Goal: Information Seeking & Learning: Learn about a topic

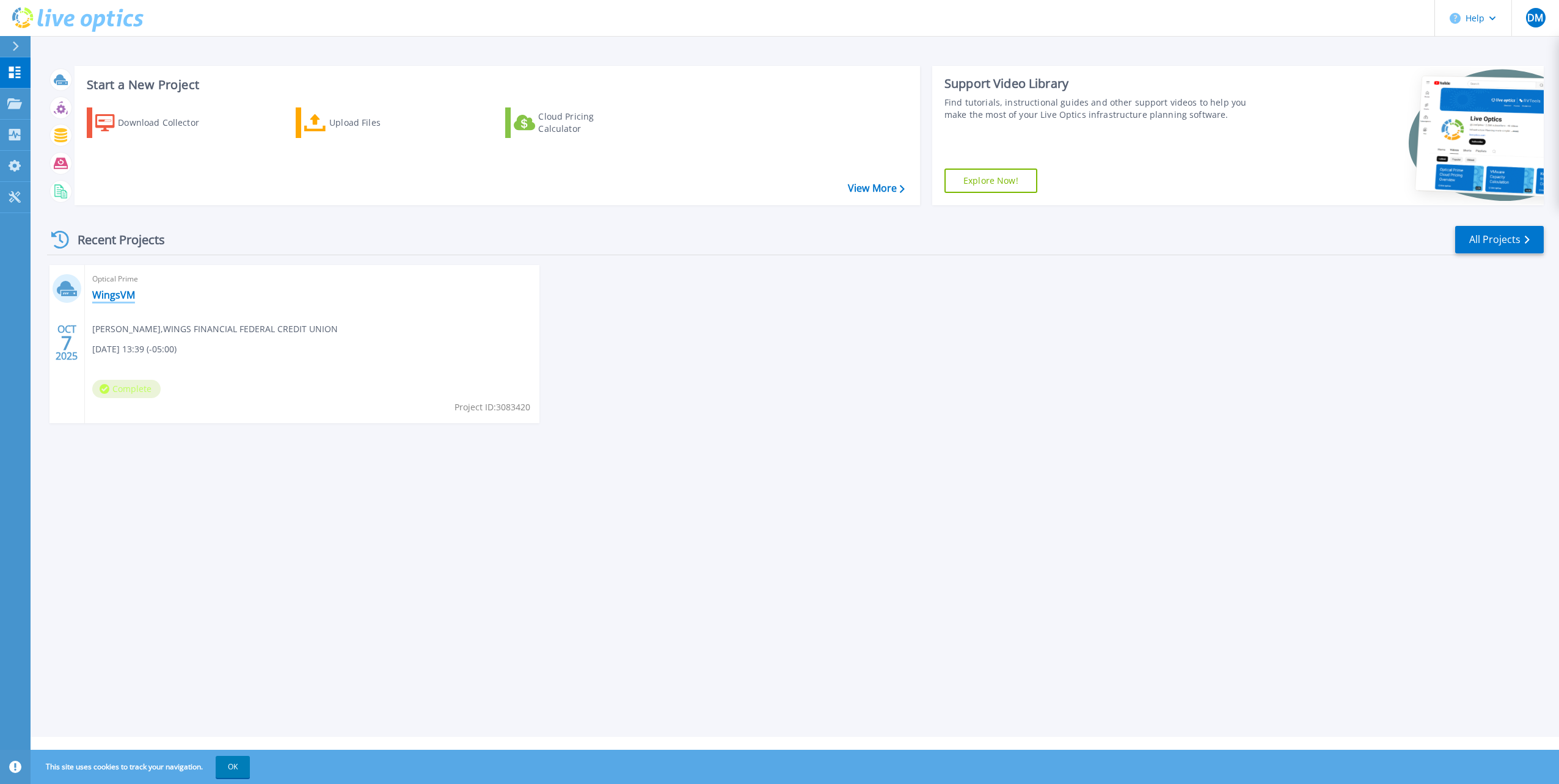
click at [115, 296] on link "WingsVM" at bounding box center [114, 295] width 43 height 12
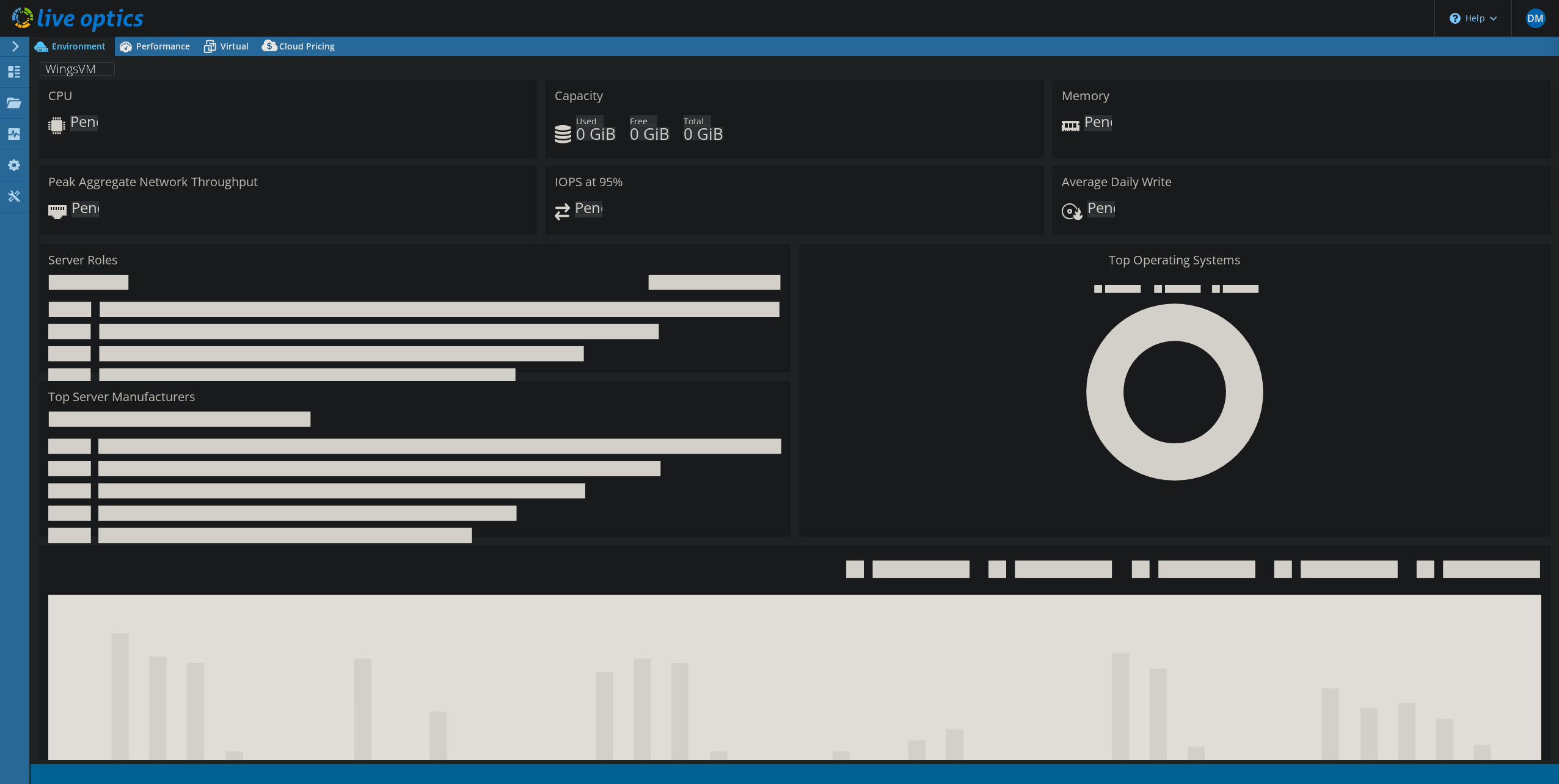
select select "USD"
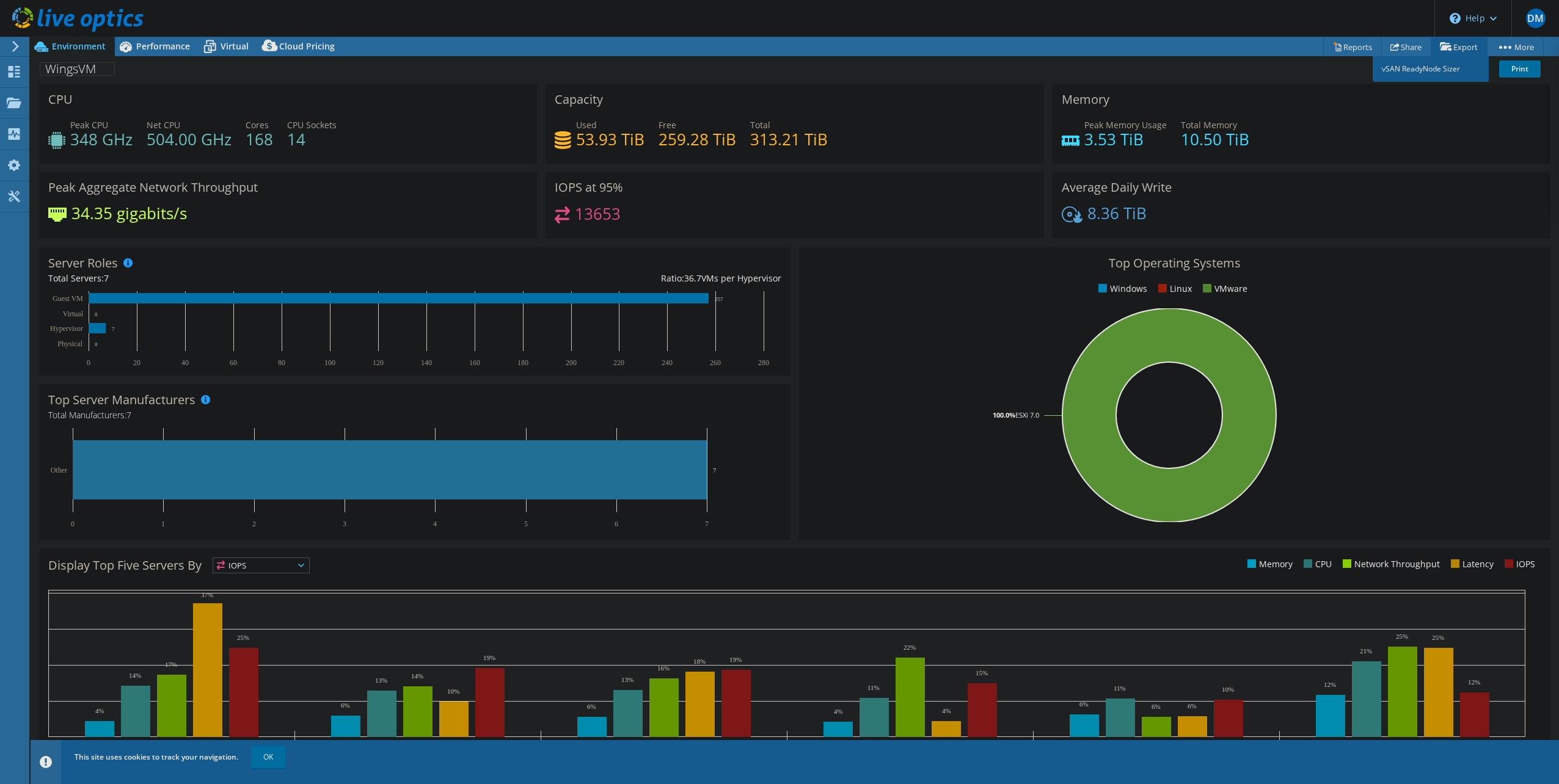
click at [1464, 43] on link "Export" at bounding box center [1459, 47] width 57 height 19
click at [41, 70] on div "Dashboard" at bounding box center [57, 72] width 57 height 31
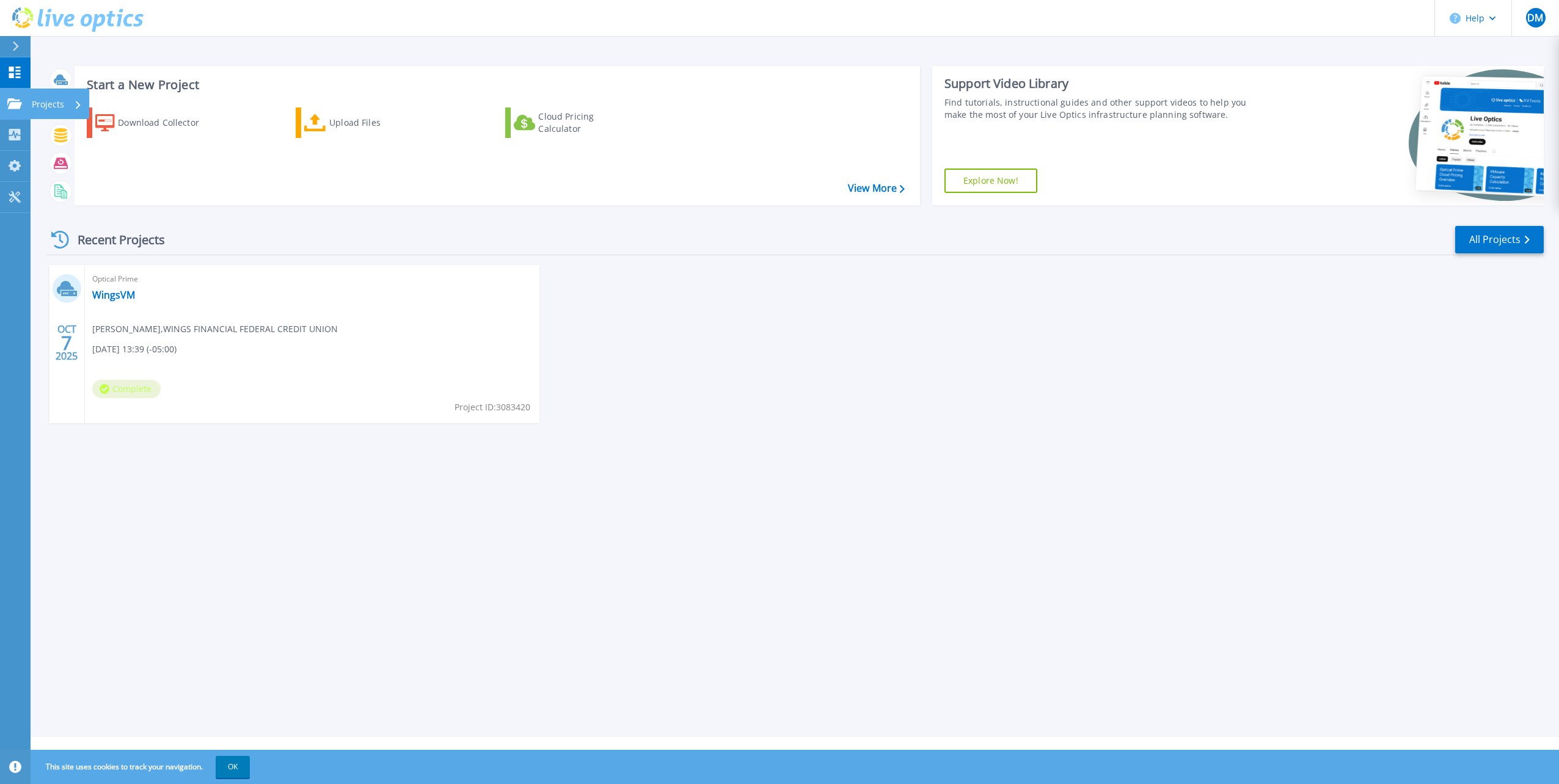
click at [42, 103] on p "Projects" at bounding box center [47, 105] width 32 height 32
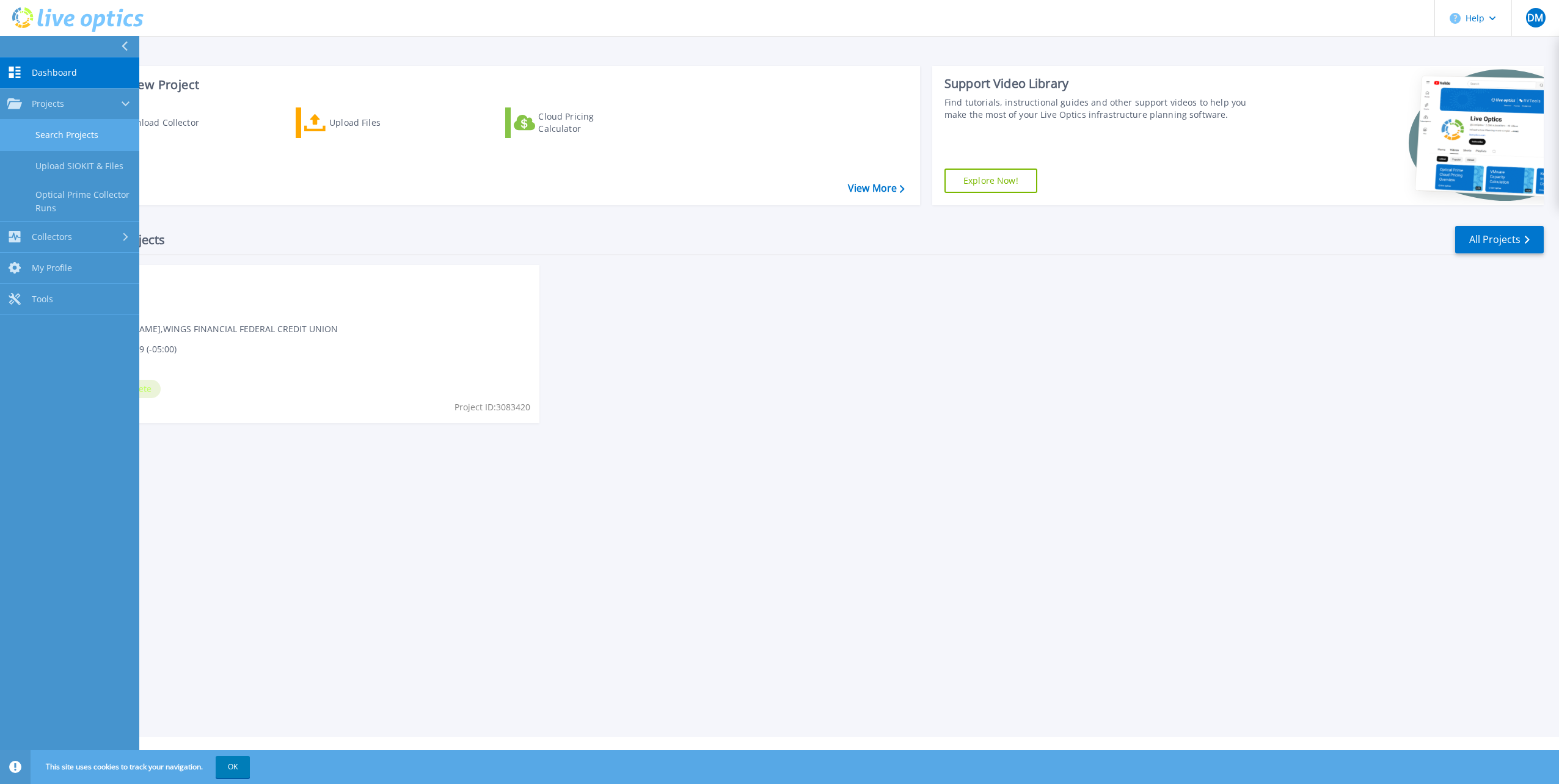
click at [56, 133] on link "Search Projects" at bounding box center [70, 135] width 139 height 31
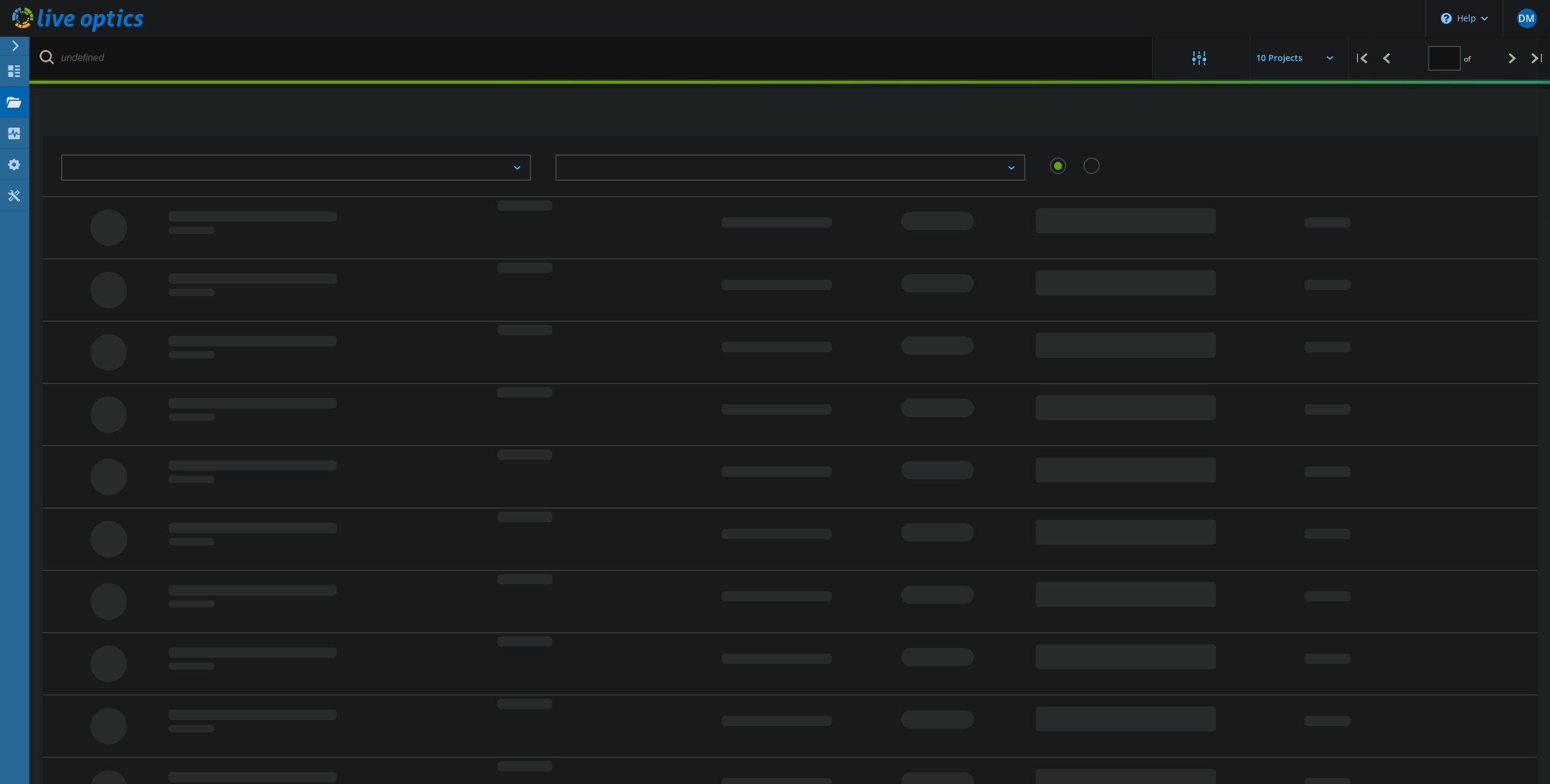
type input "1"
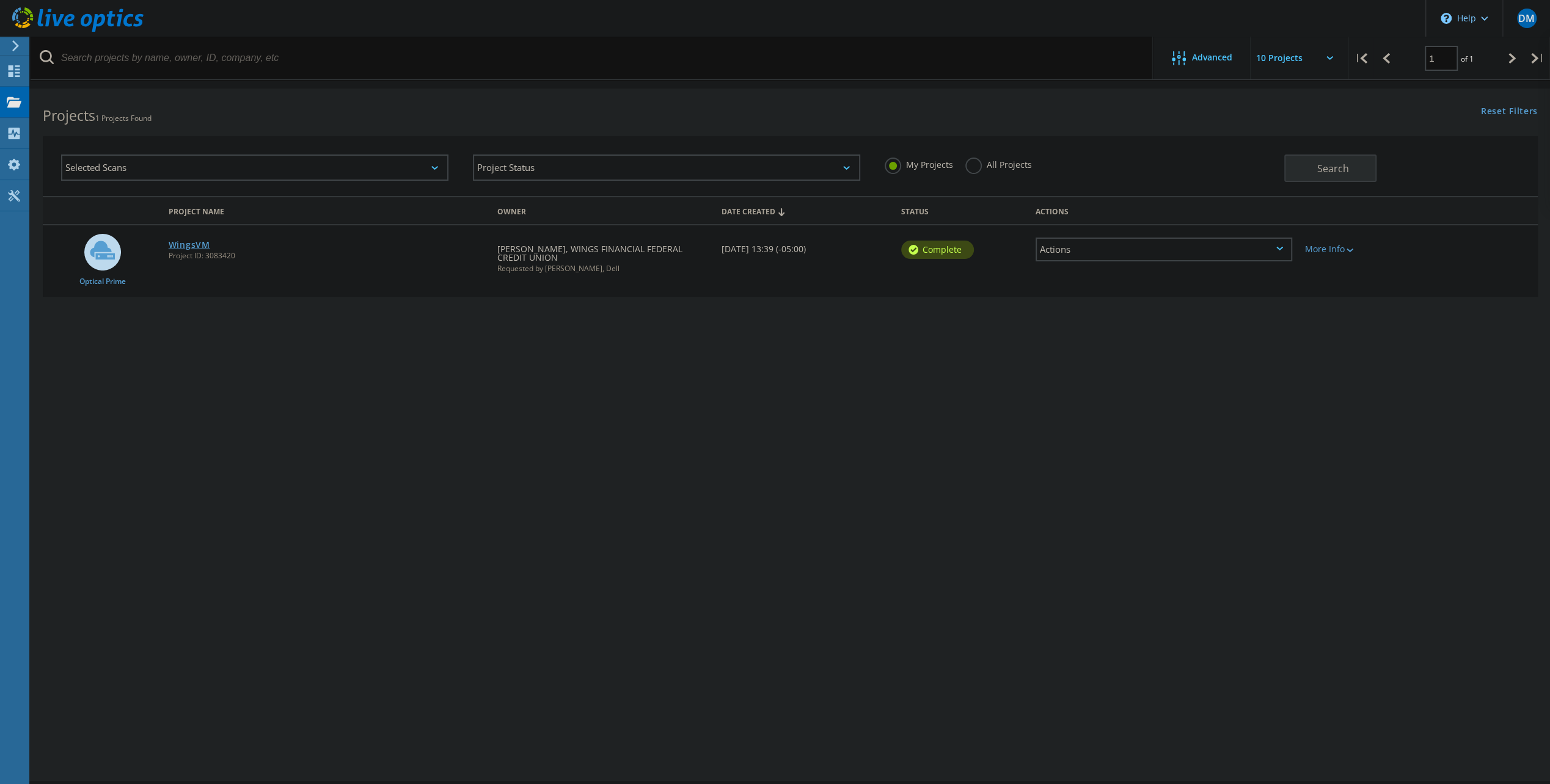
click at [199, 245] on link "WingsVM" at bounding box center [189, 245] width 42 height 9
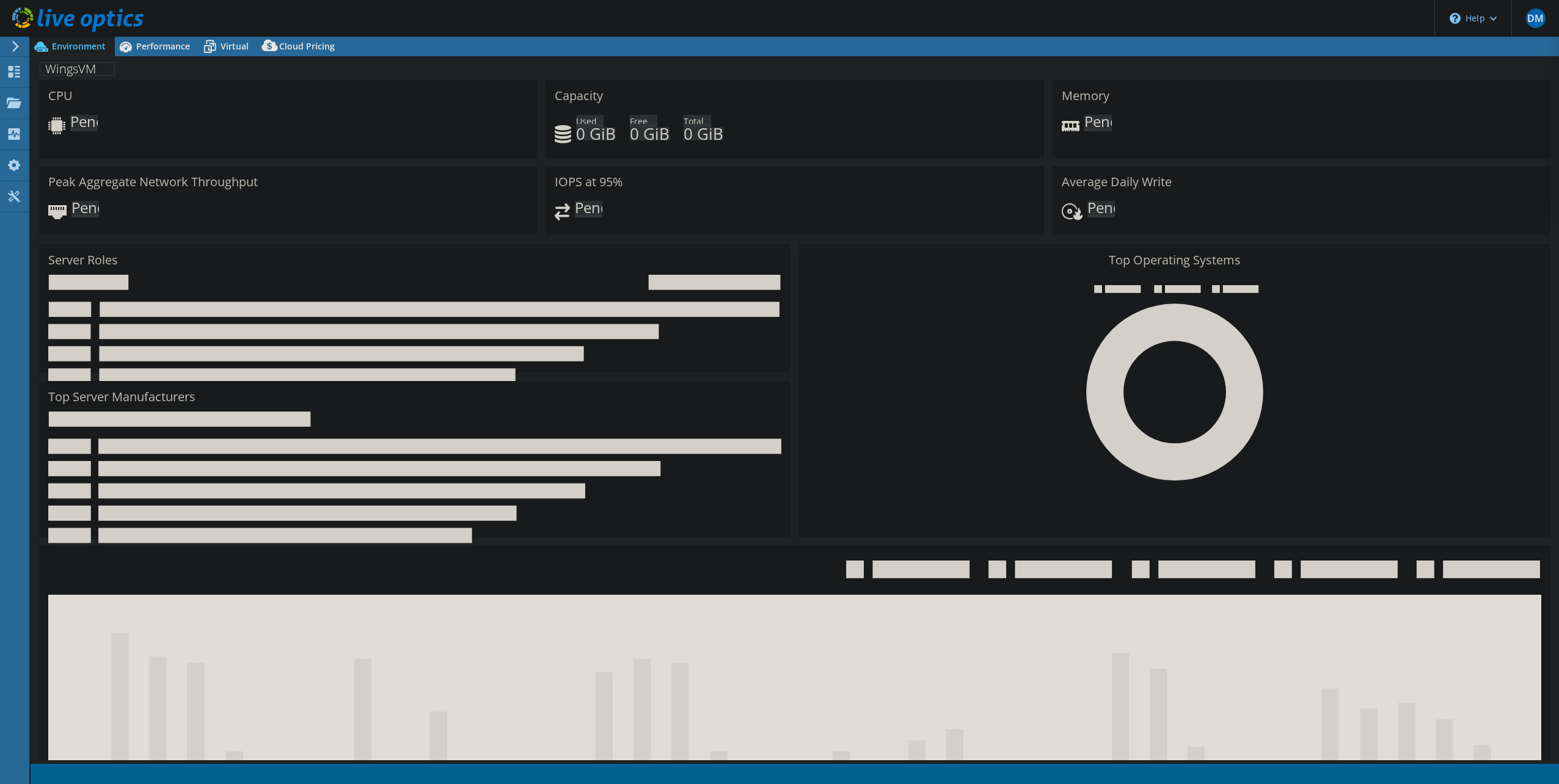
select select "USD"
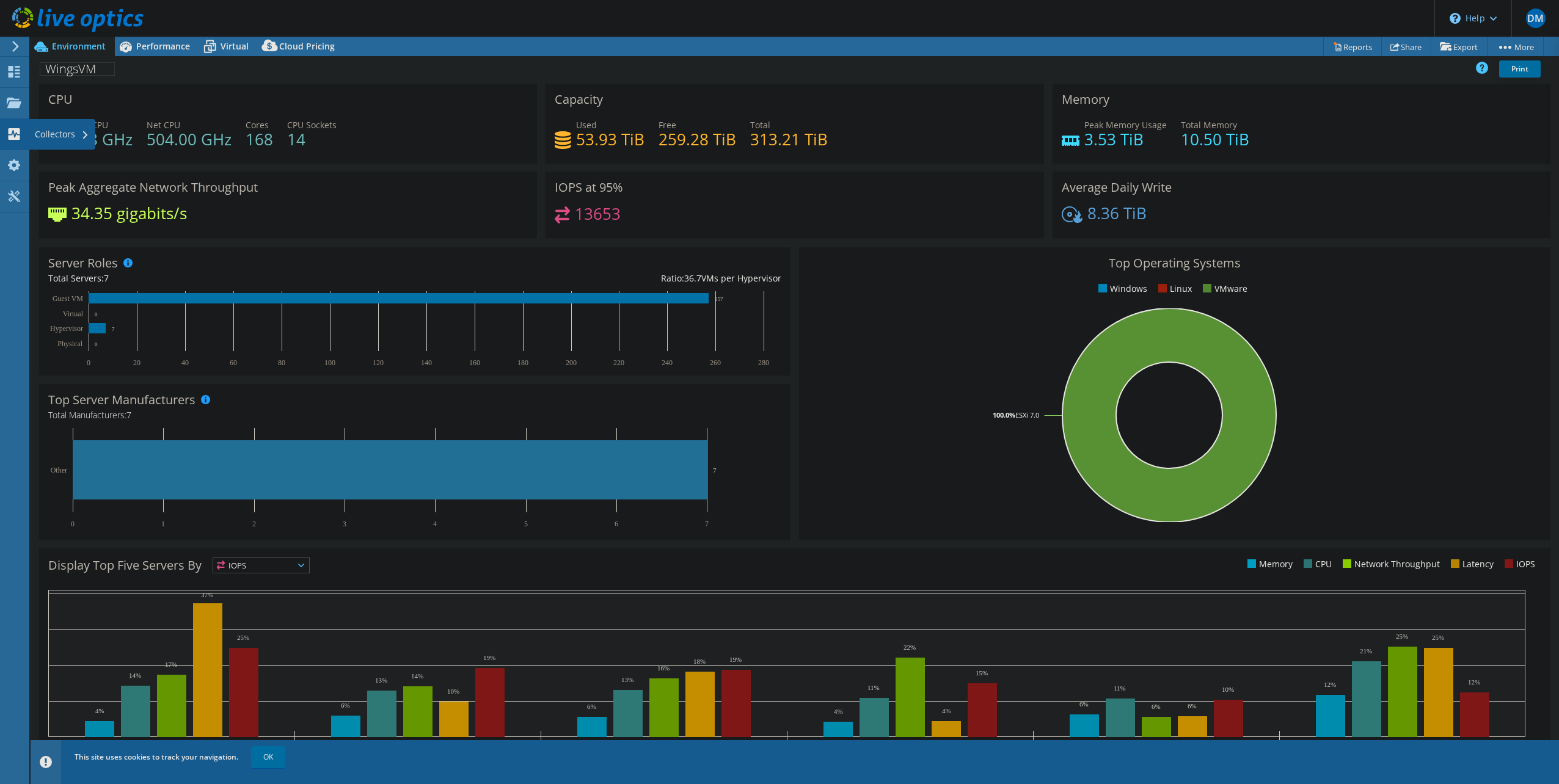
click at [44, 132] on div "Collectors" at bounding box center [62, 134] width 67 height 31
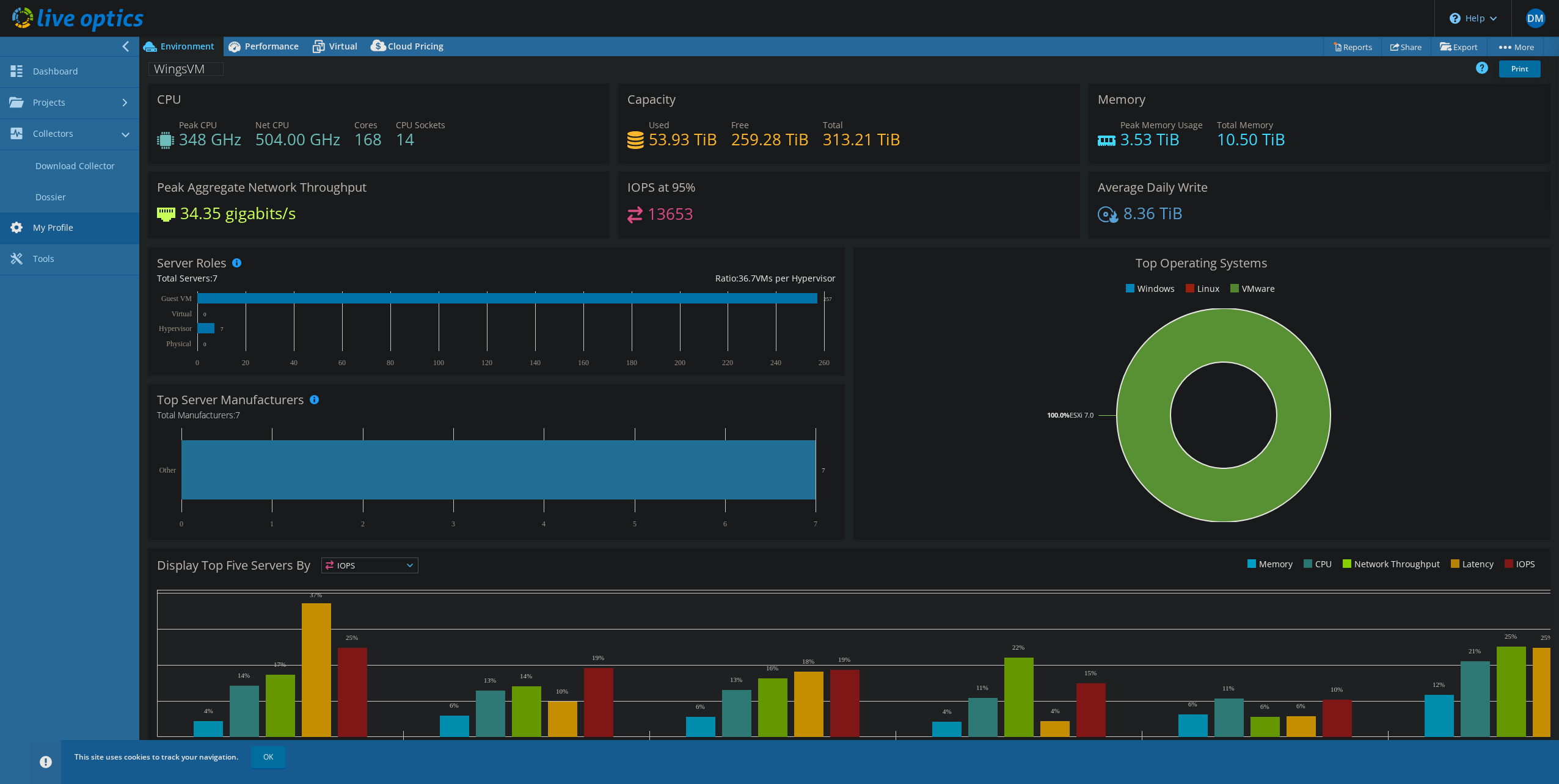
click at [52, 227] on link "My Profile" at bounding box center [70, 228] width 139 height 31
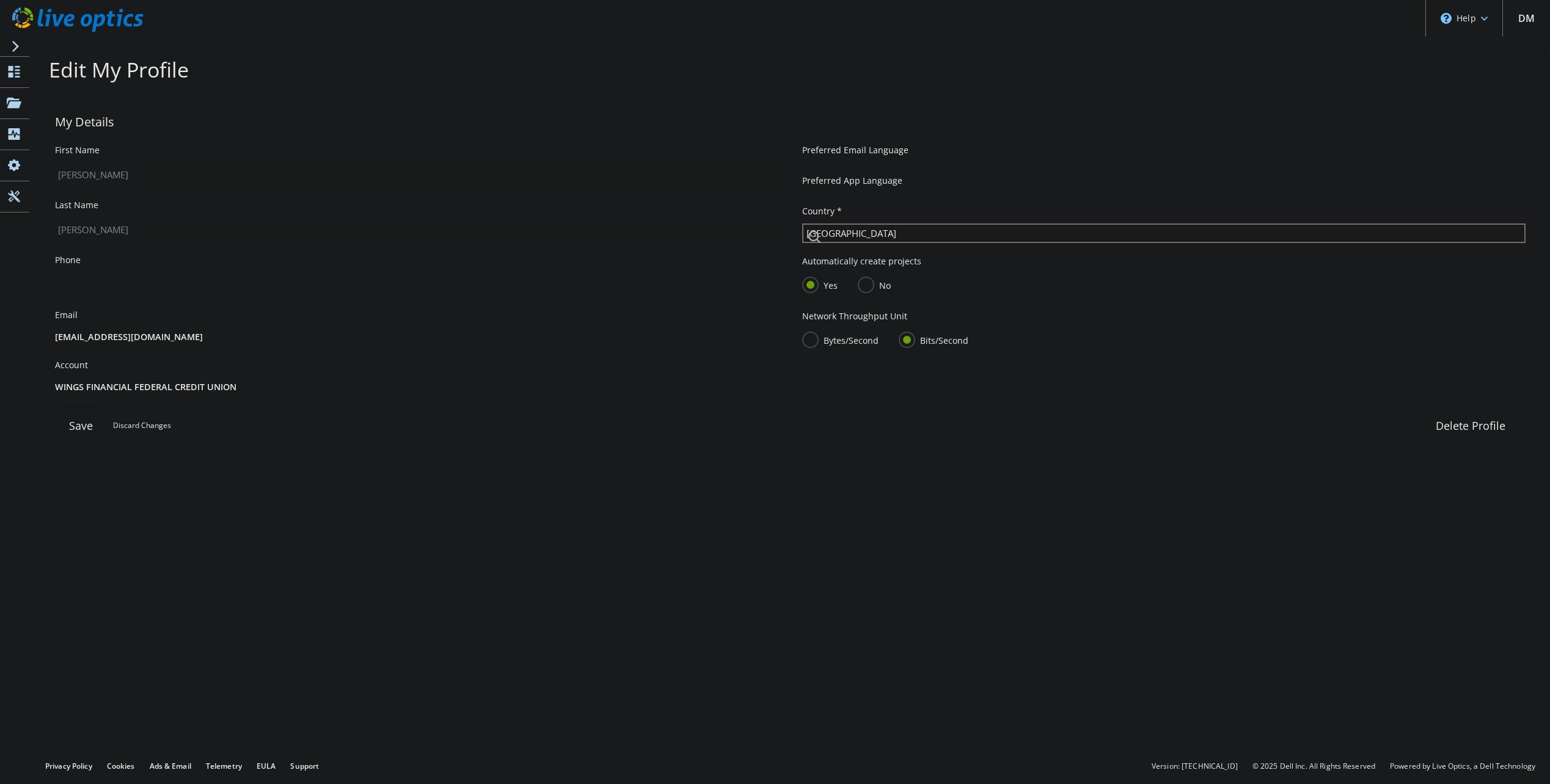
select select "224"
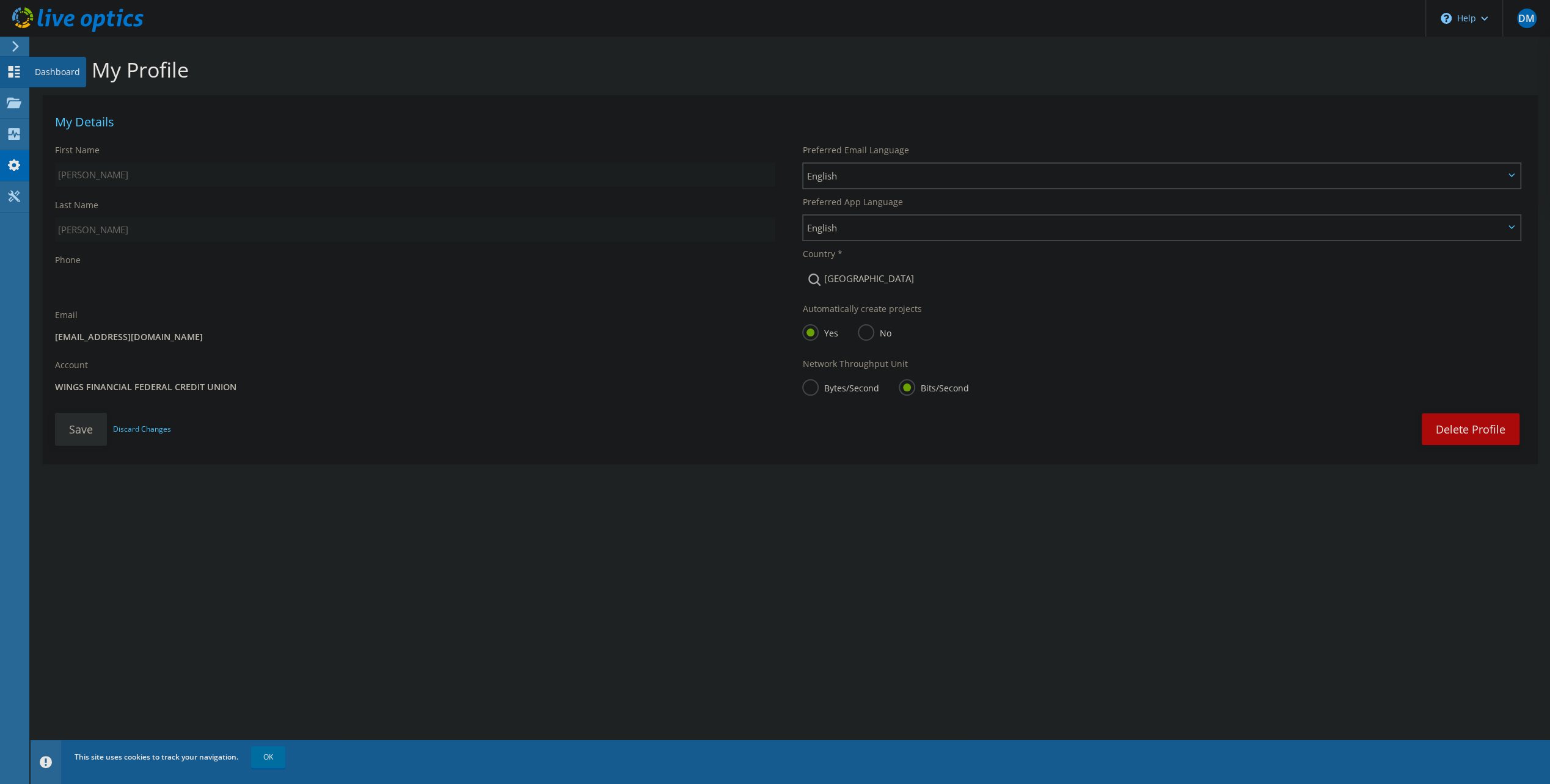
click at [50, 69] on div "Dashboard" at bounding box center [57, 72] width 57 height 31
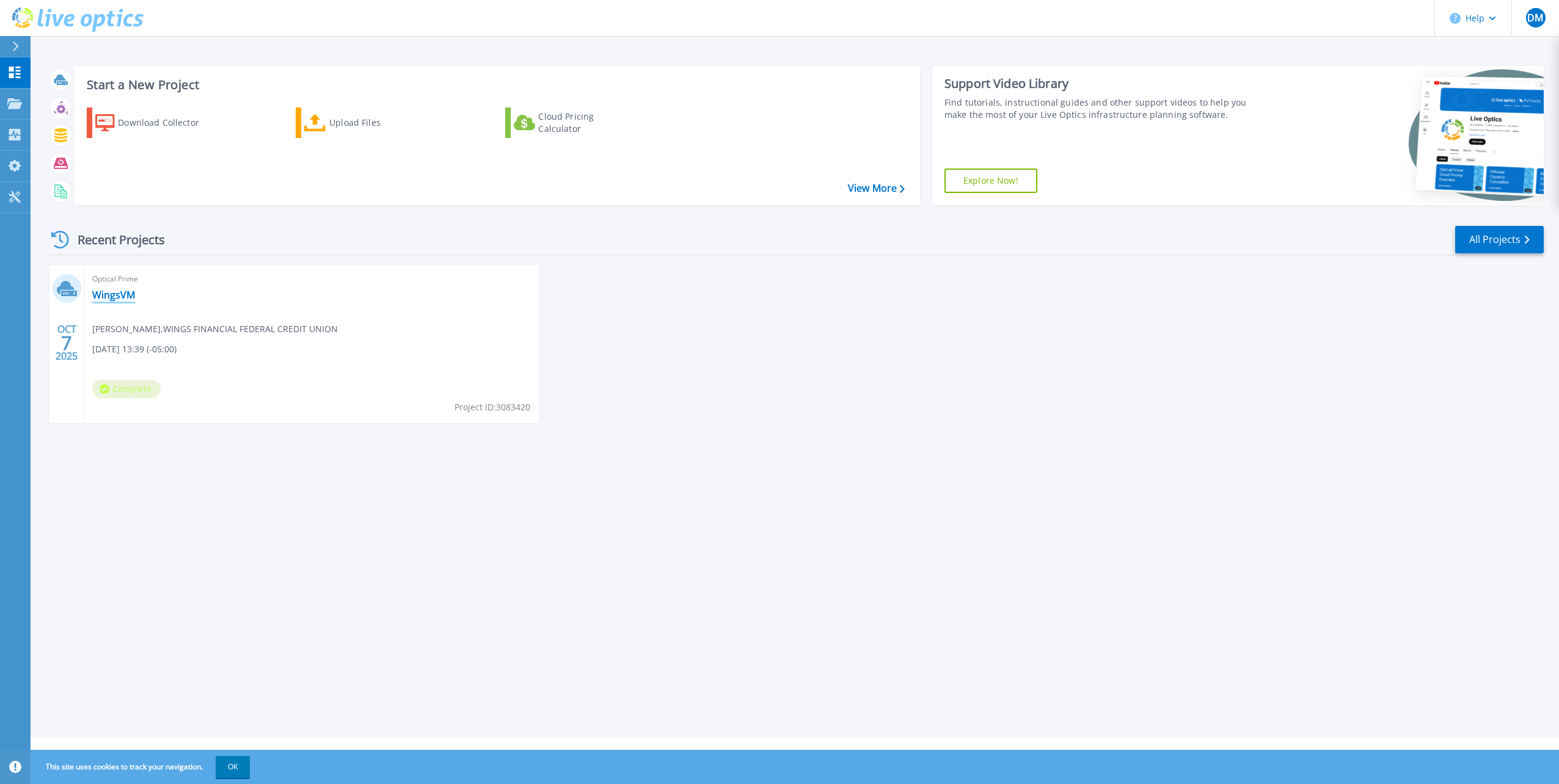
click at [118, 297] on link "WingsVM" at bounding box center [114, 295] width 43 height 12
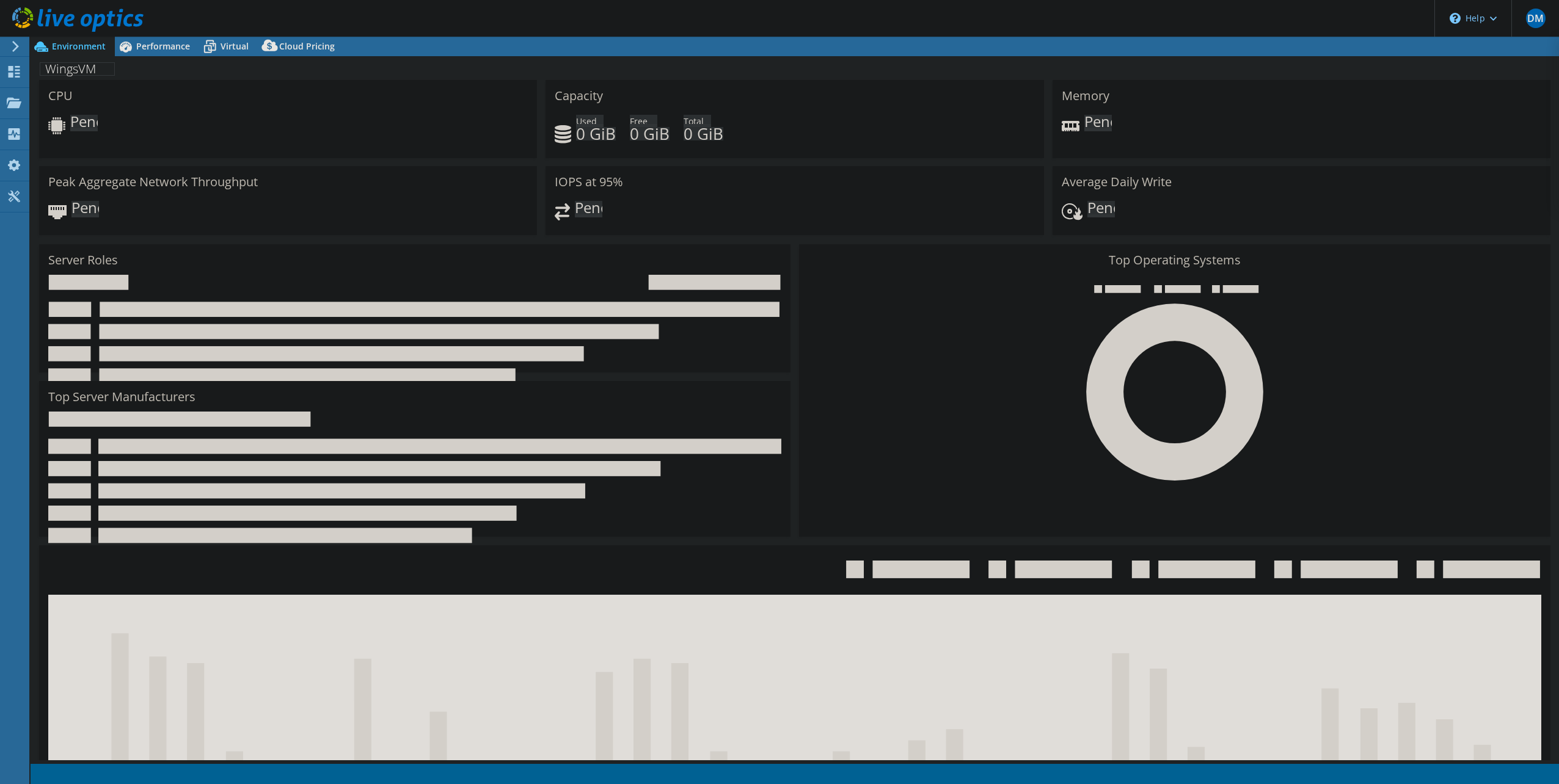
select select "USD"
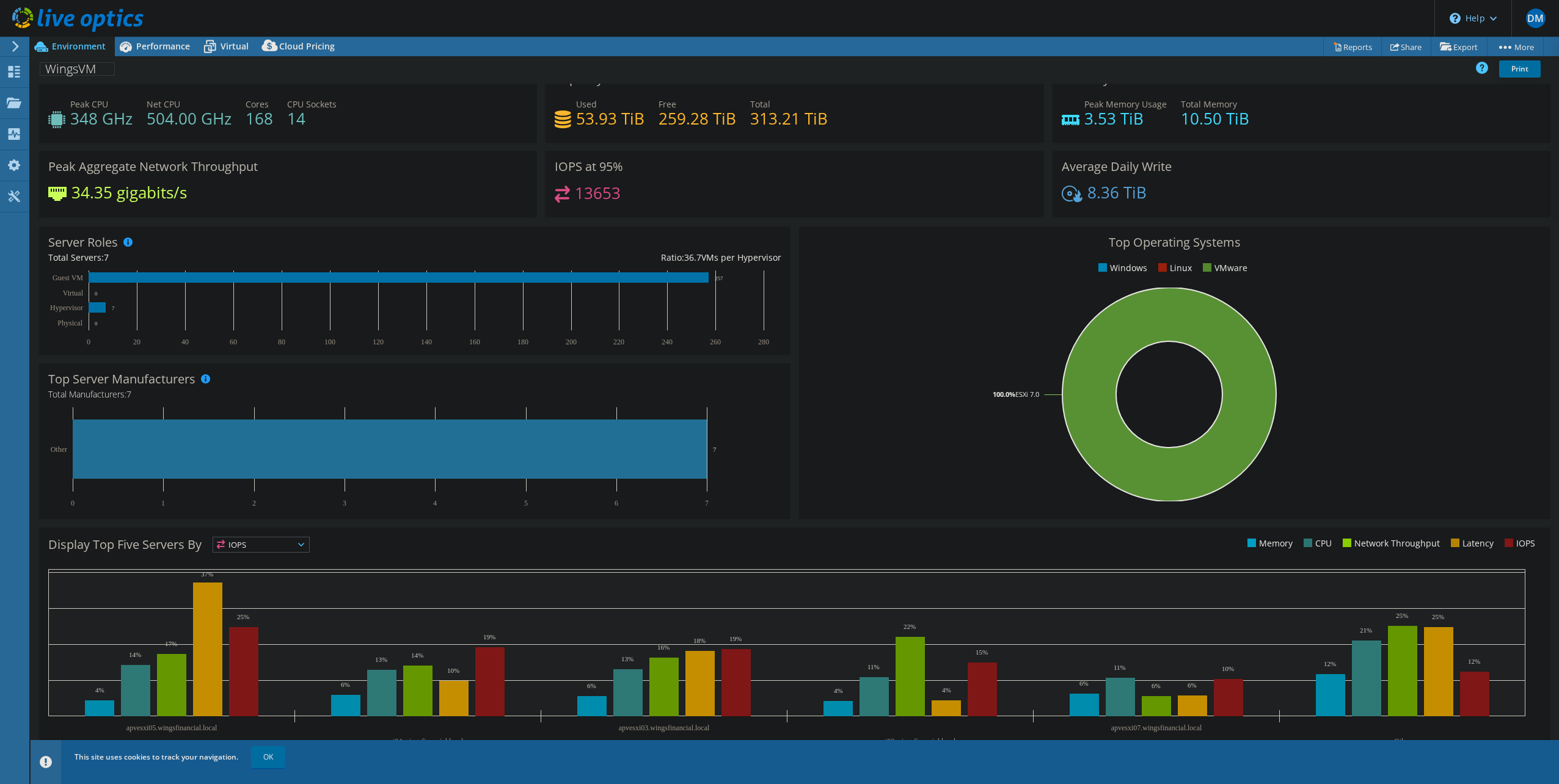
scroll to position [31, 0]
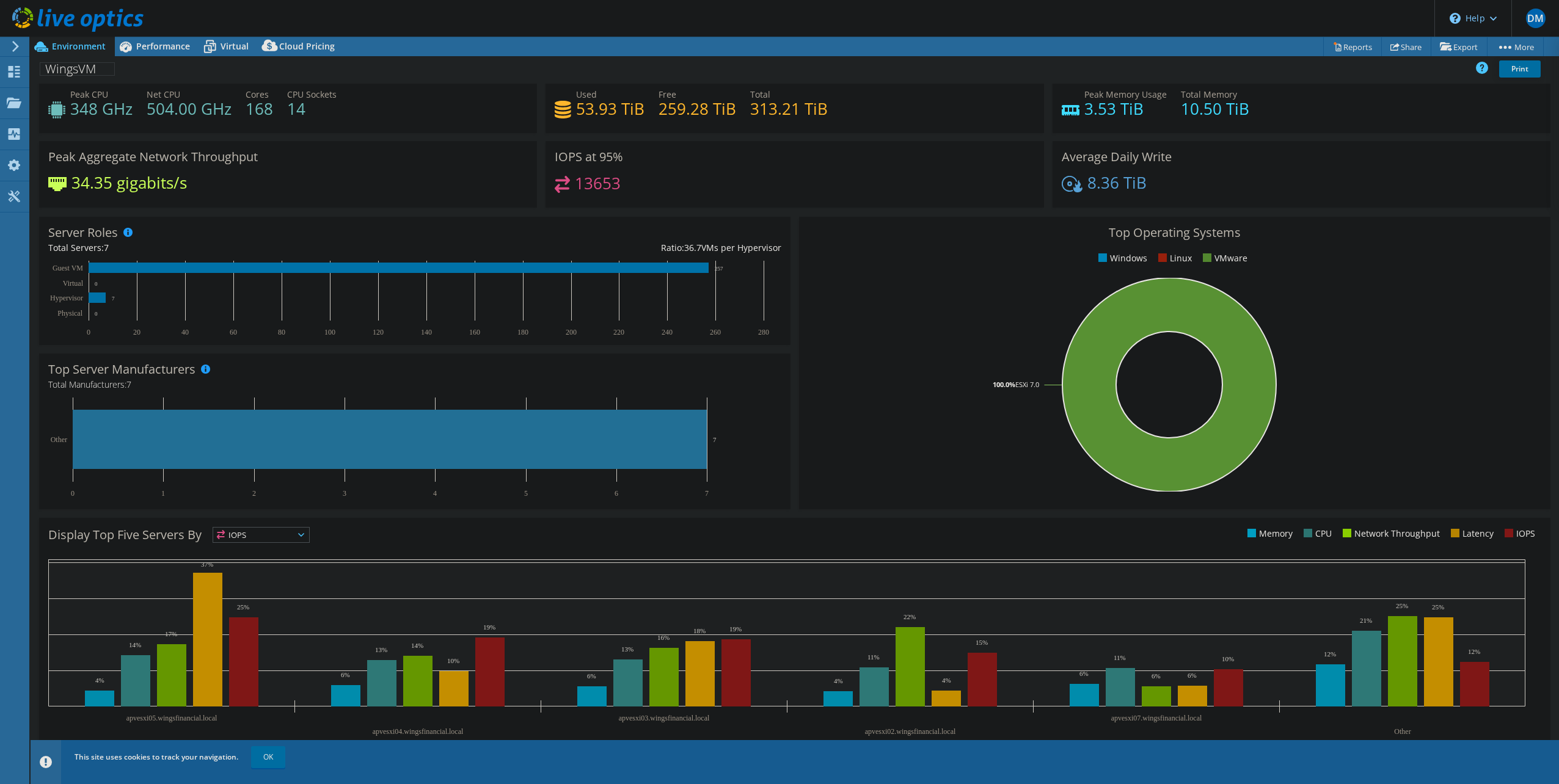
click at [304, 536] on icon at bounding box center [301, 535] width 6 height 4
click at [328, 192] on div "34.35 gigabits/s" at bounding box center [287, 188] width 480 height 26
click at [138, 43] on span "Performance" at bounding box center [163, 46] width 54 height 11
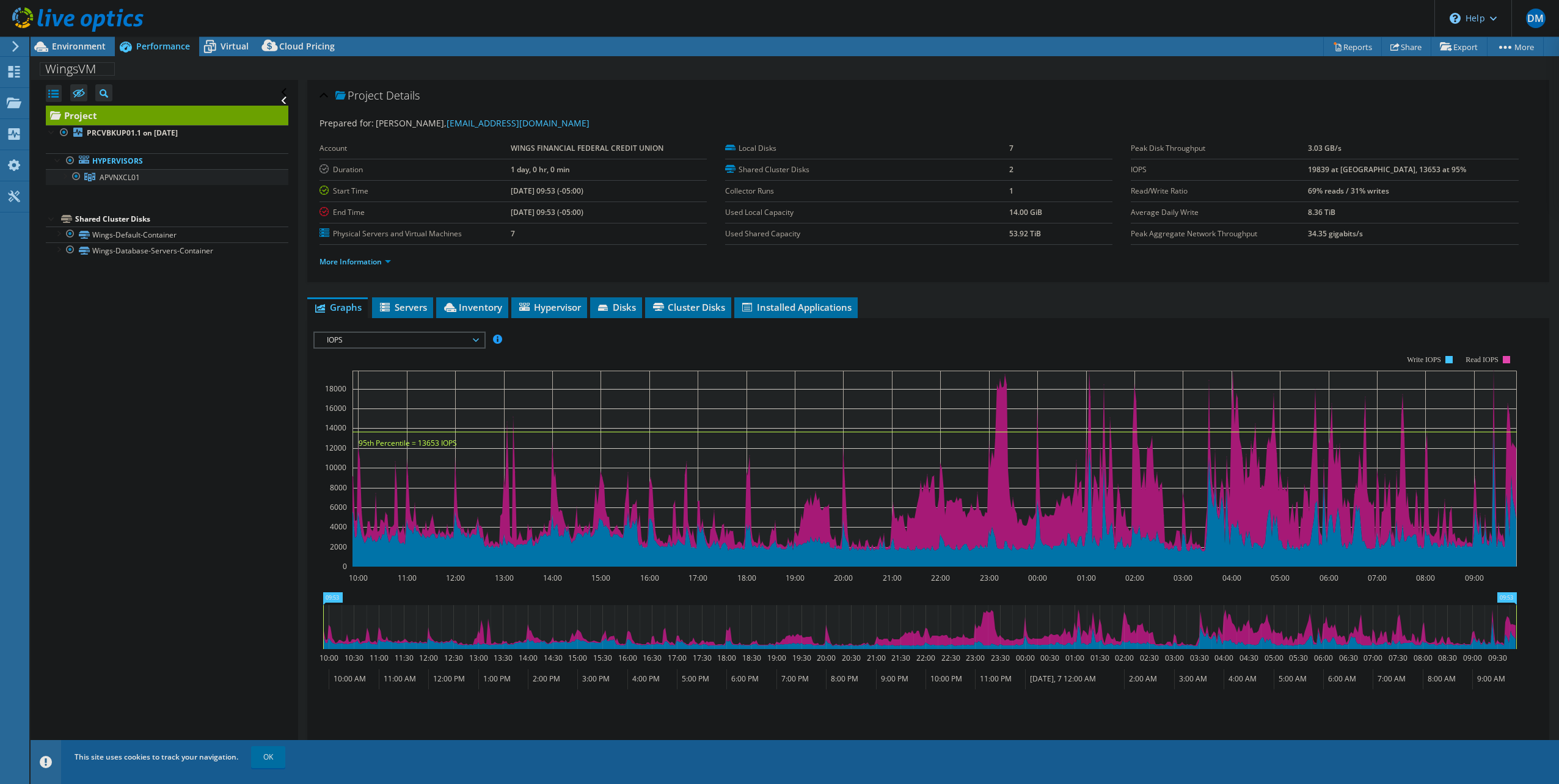
click at [109, 176] on span "APVNXCL01" at bounding box center [120, 177] width 40 height 10
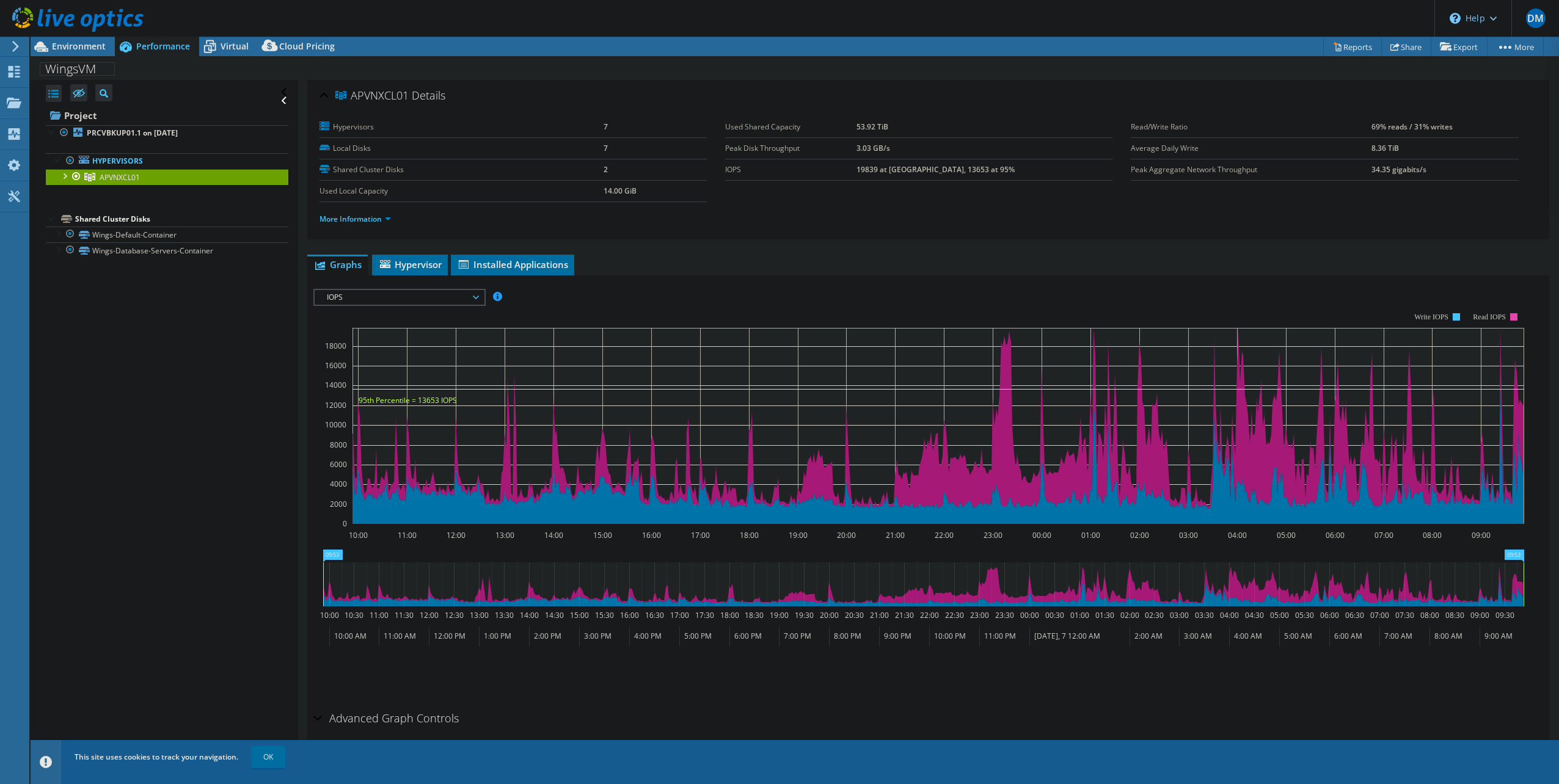
click at [64, 176] on div at bounding box center [64, 175] width 12 height 12
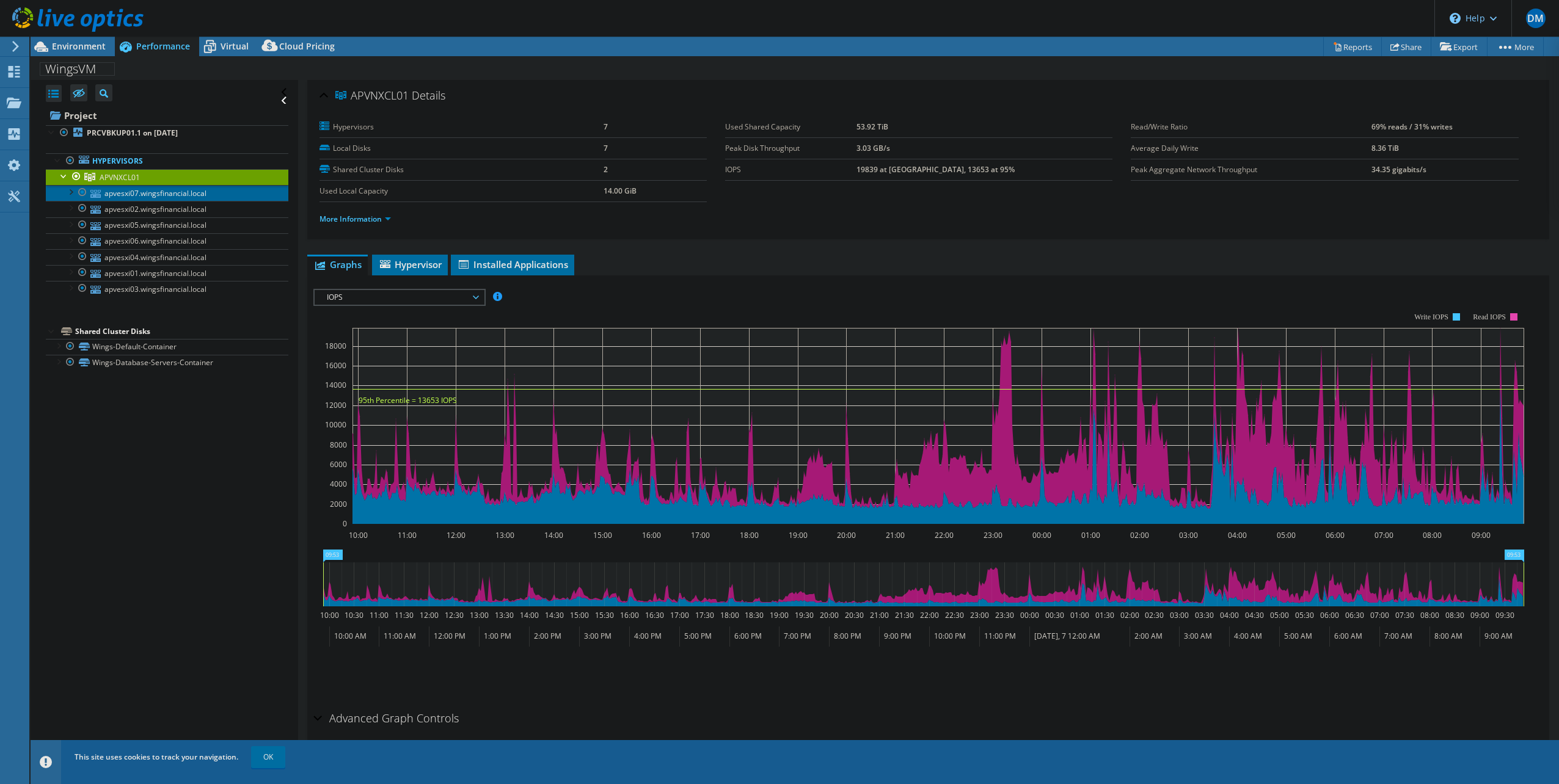
click at [143, 196] on link "apvesxi07.wingsfinancial.local" at bounding box center [167, 193] width 242 height 16
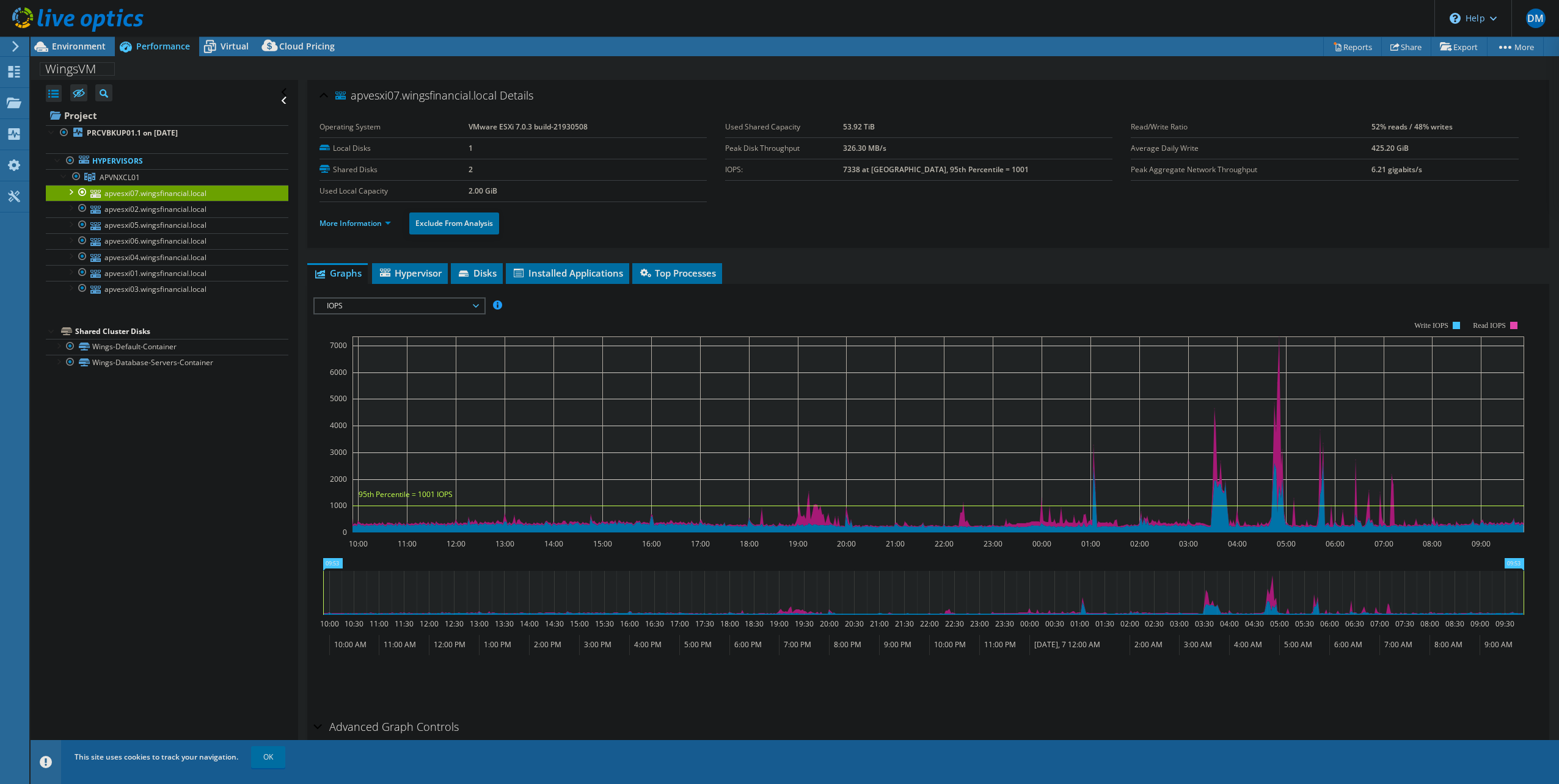
click at [71, 192] on div at bounding box center [70, 191] width 12 height 12
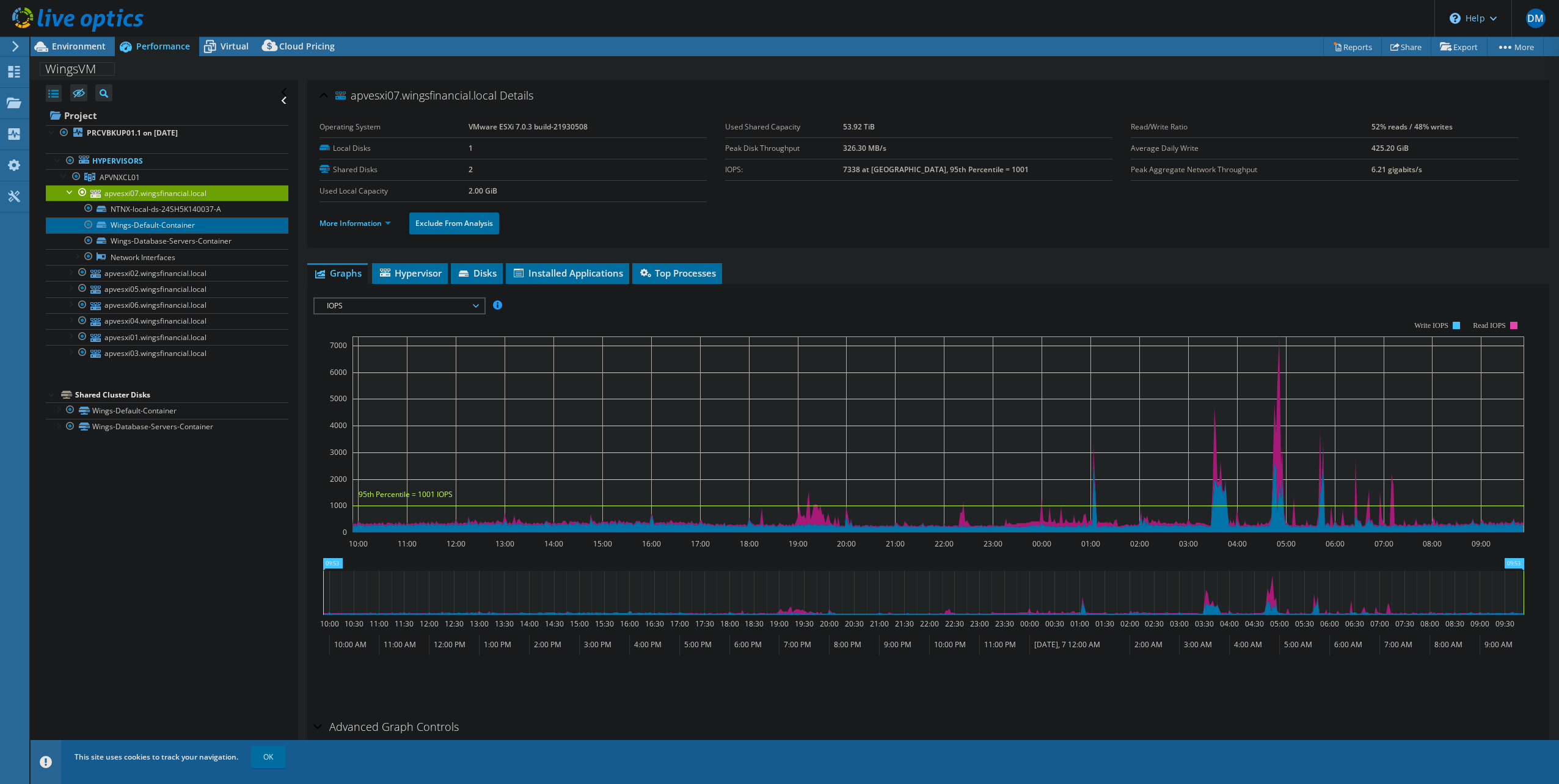
click at [177, 226] on link "Wings-Default-Container" at bounding box center [167, 225] width 242 height 16
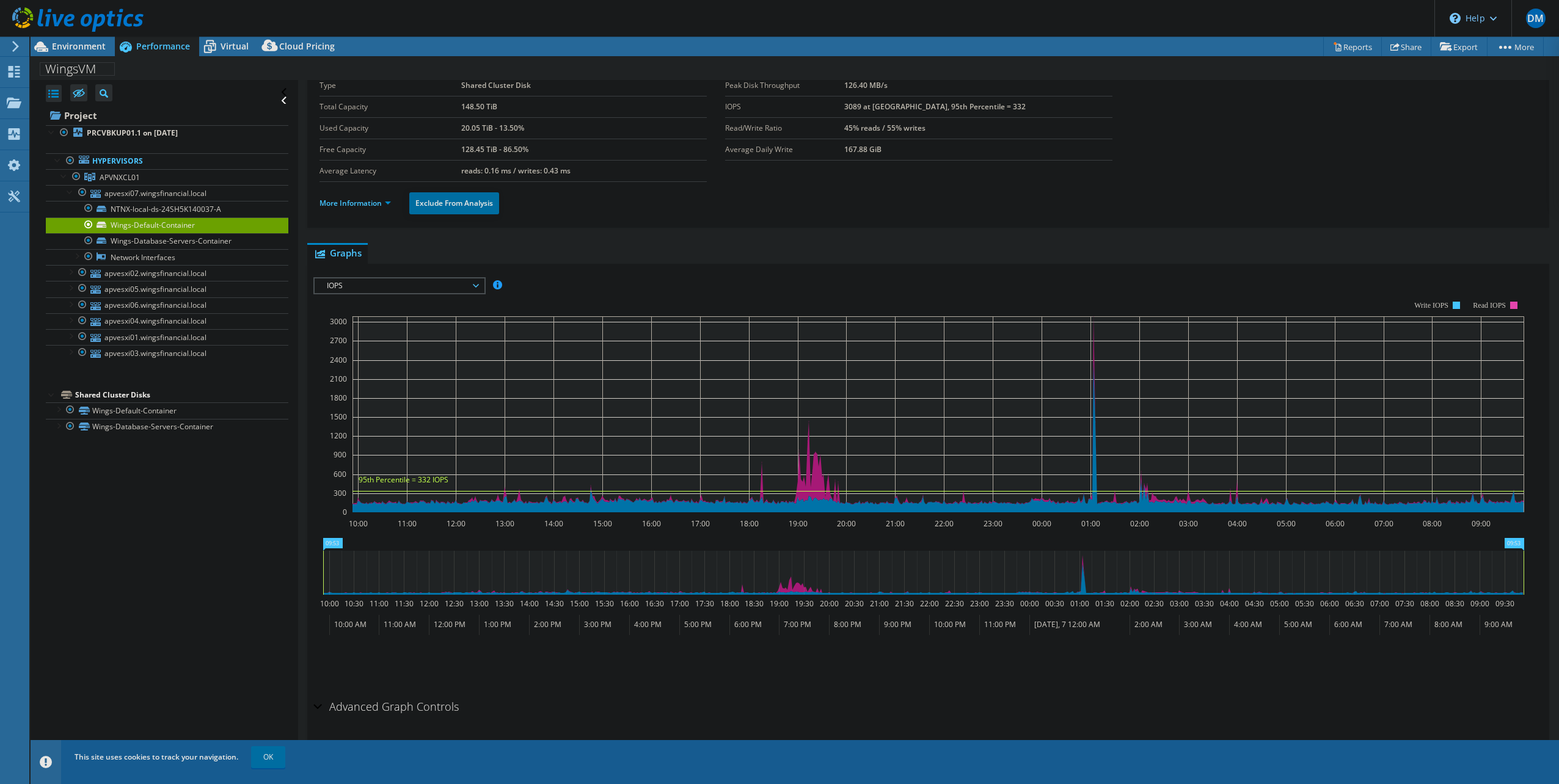
scroll to position [57, 0]
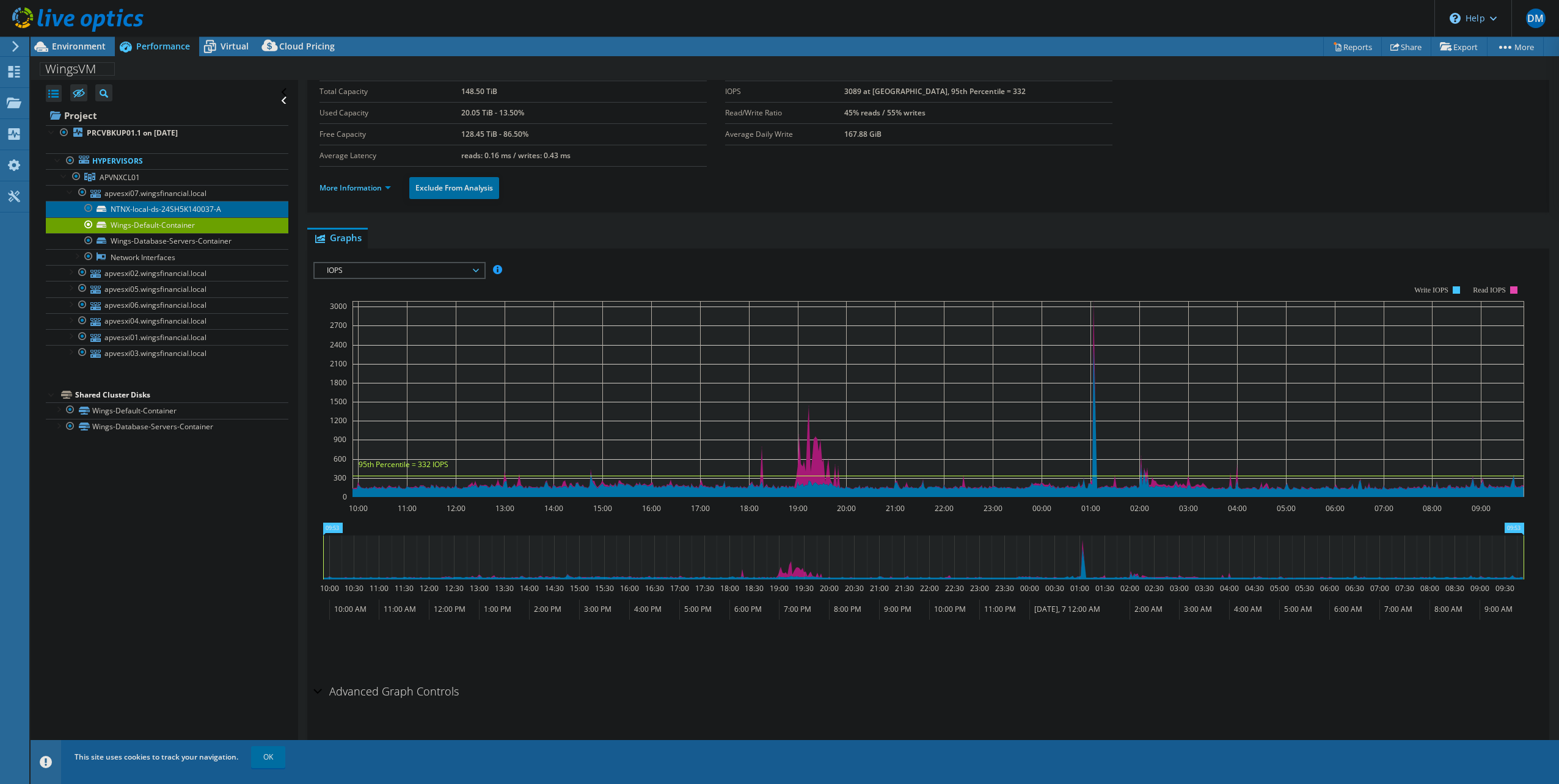
click at [163, 209] on link "NTNX-local-ds-24SH5K140037-A" at bounding box center [167, 209] width 242 height 16
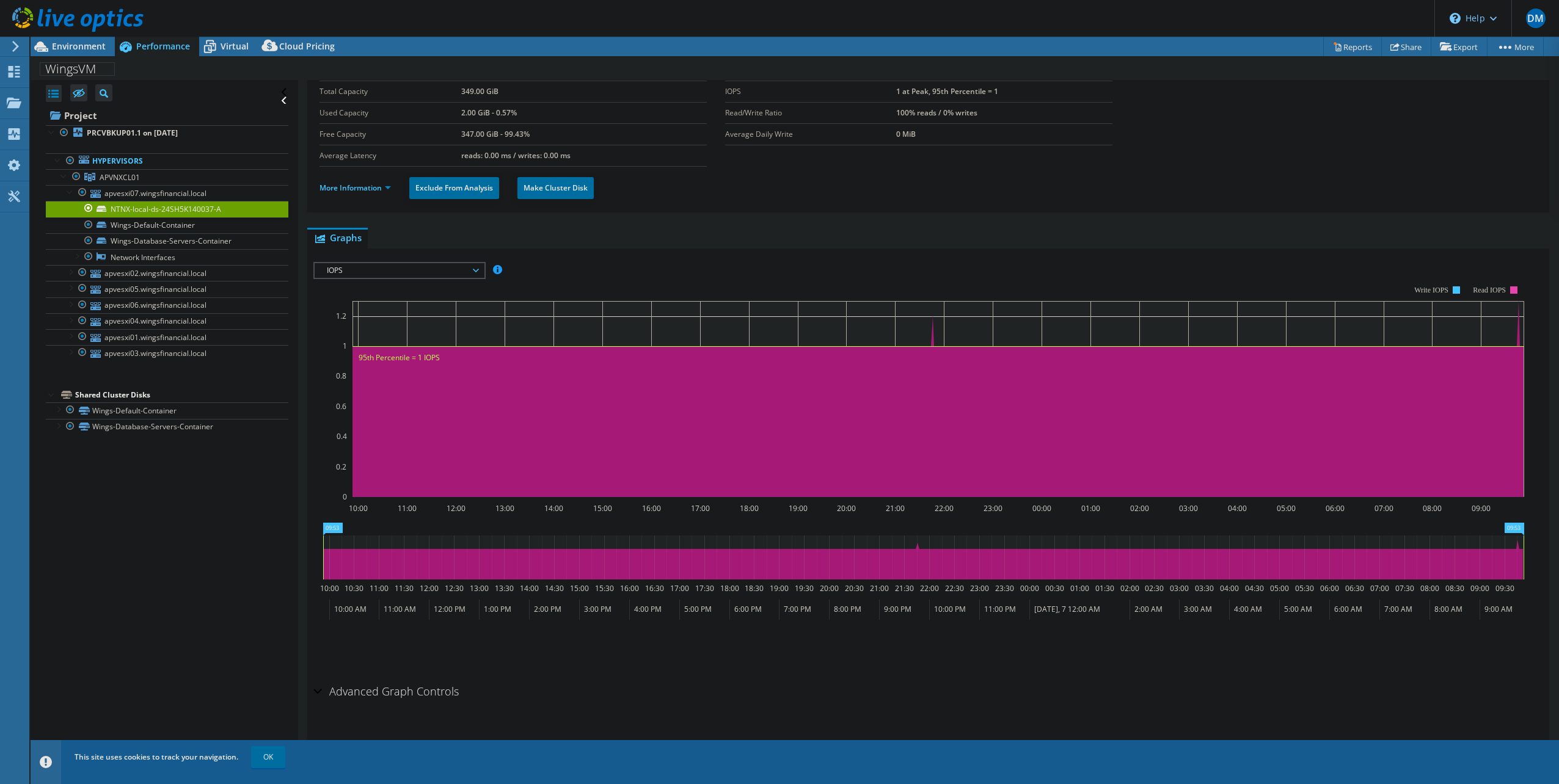
scroll to position [0, 0]
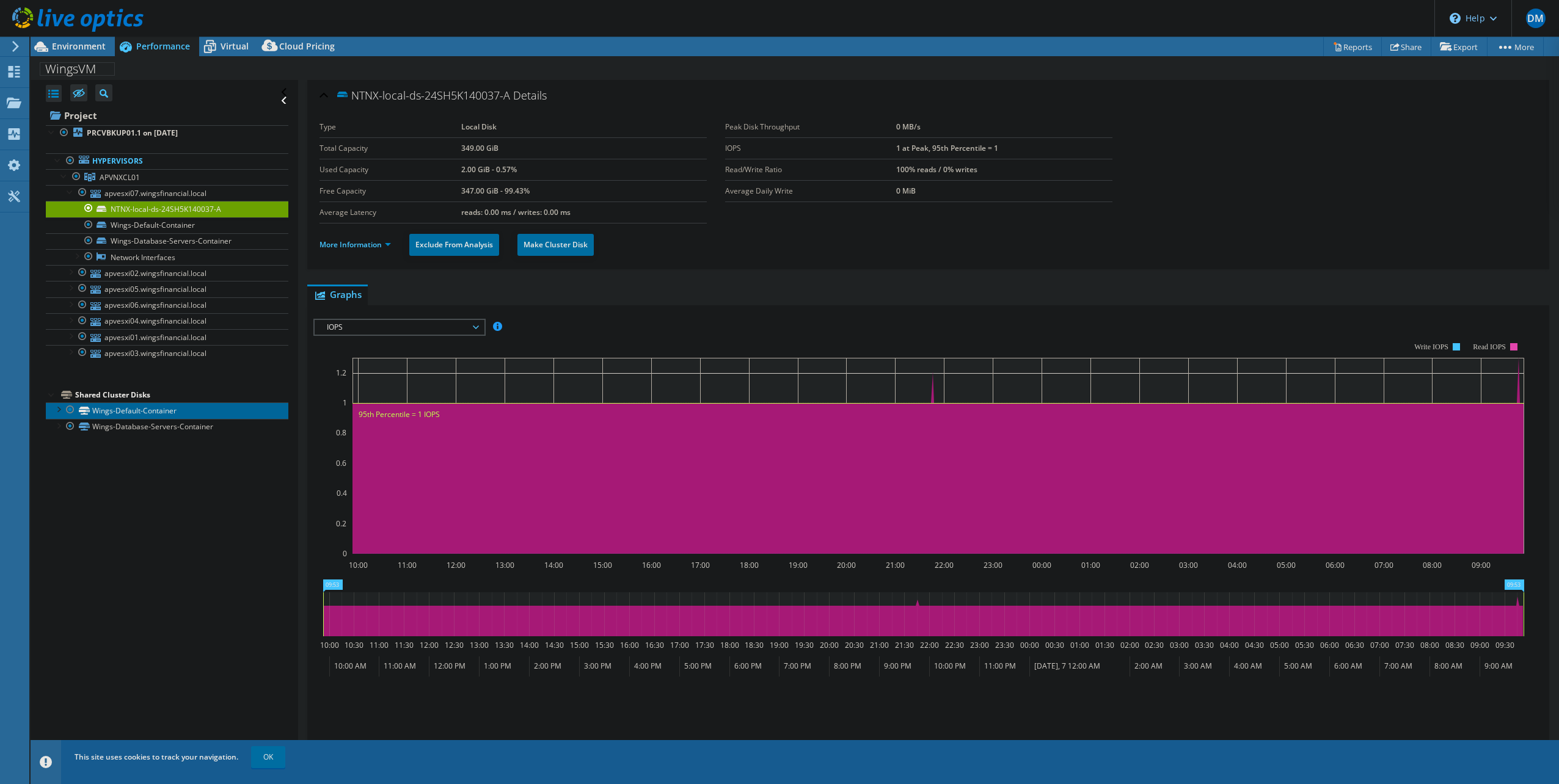
click at [132, 406] on link "Wings-Default-Container" at bounding box center [167, 411] width 242 height 16
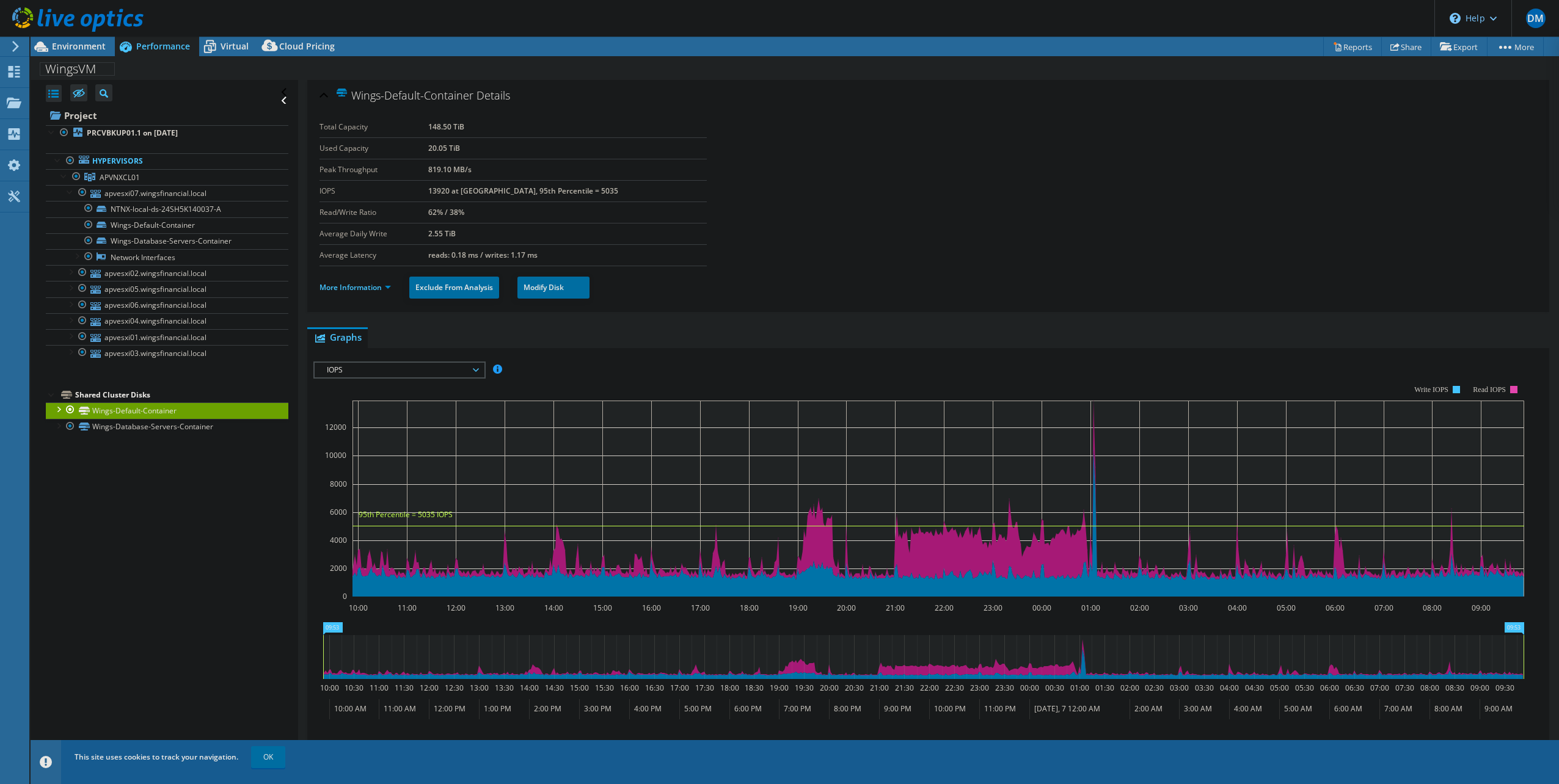
click at [54, 406] on div at bounding box center [57, 408] width 12 height 12
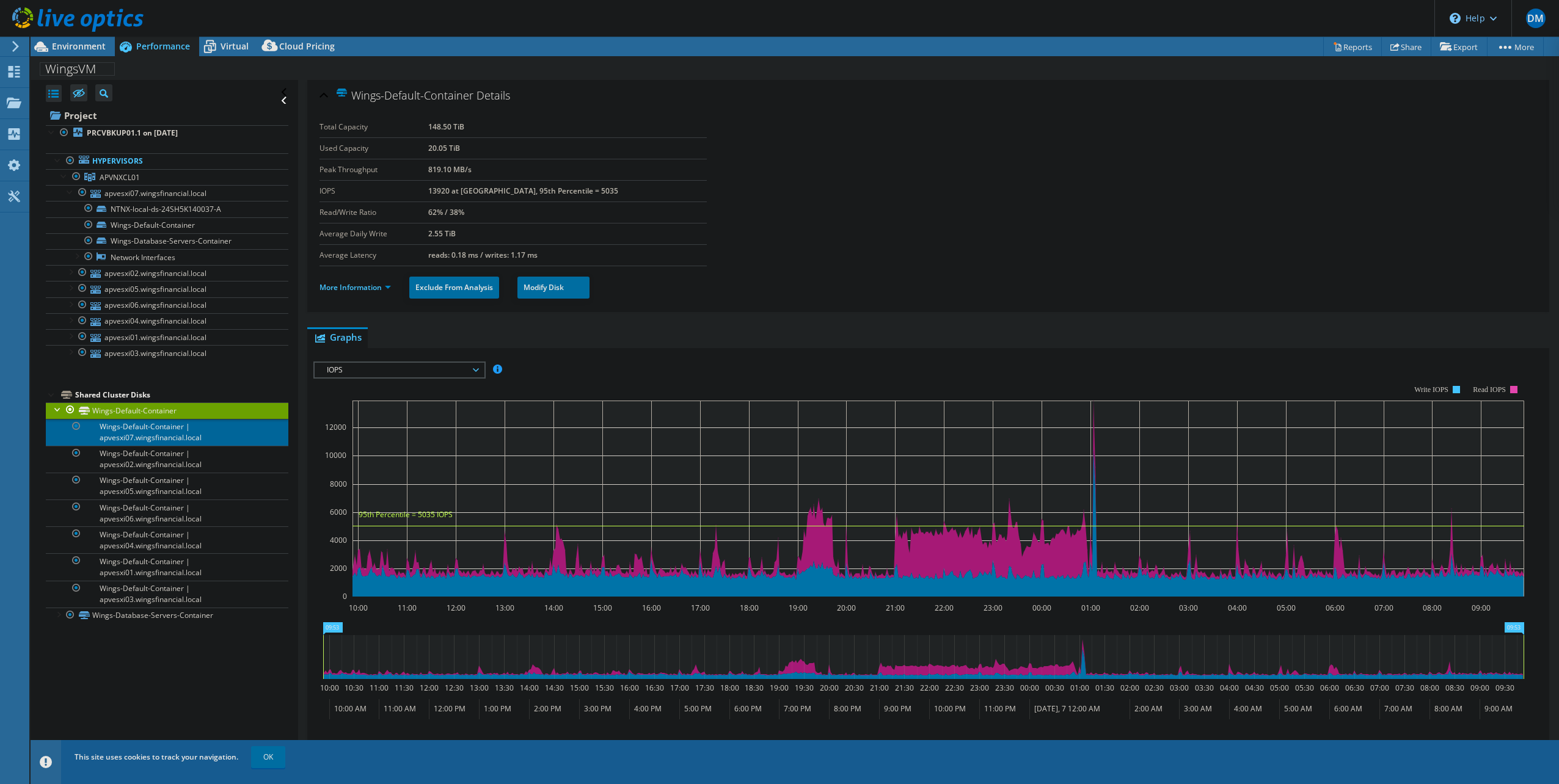
click at [165, 434] on link "Wings-Default-Container | apvesxi07.wingsfinancial.local" at bounding box center [167, 433] width 242 height 27
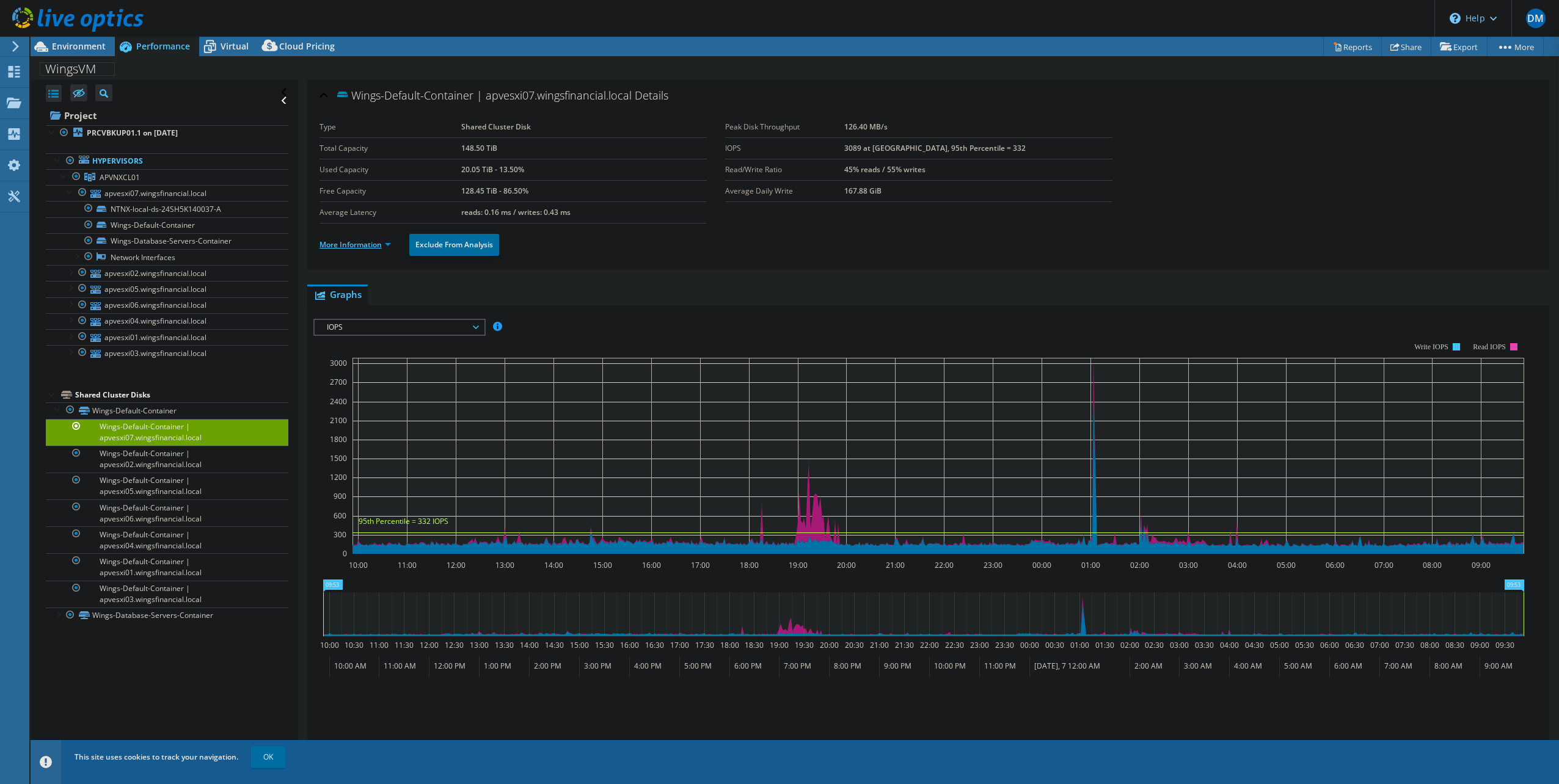
click at [385, 242] on link "More Information" at bounding box center [356, 244] width 72 height 10
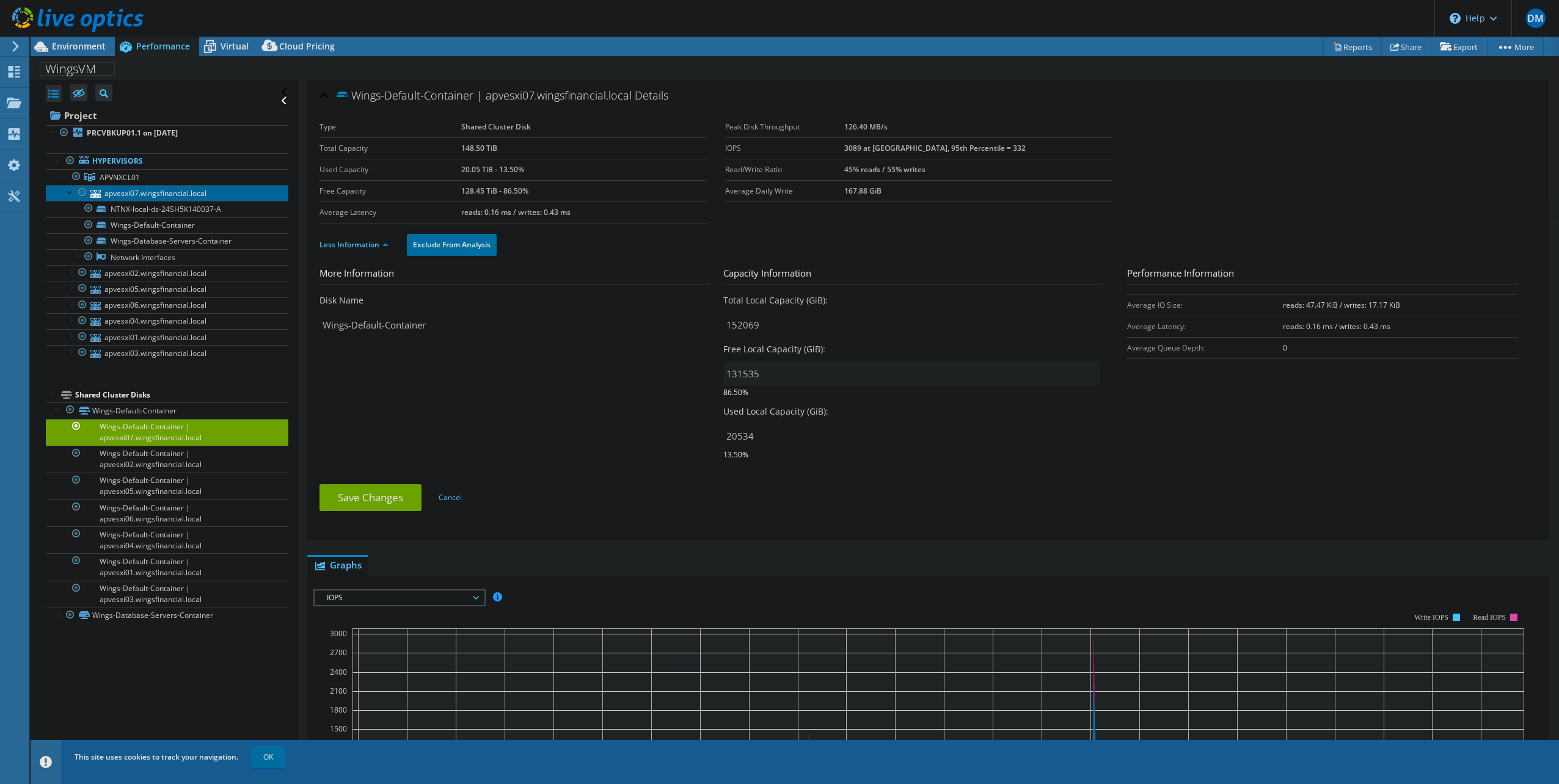
click at [137, 188] on link "apvesxi07.wingsfinancial.local" at bounding box center [167, 193] width 242 height 16
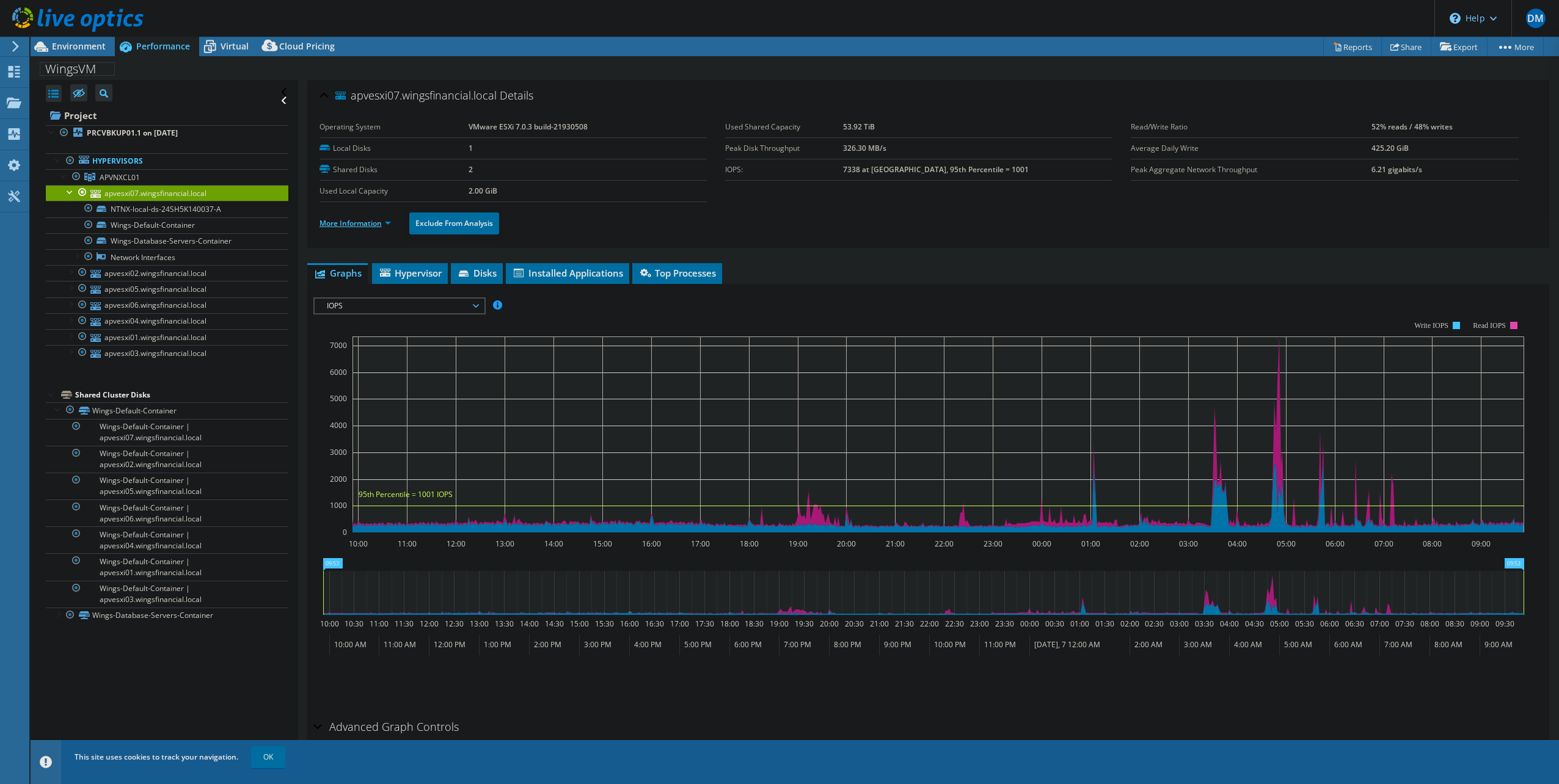
click at [375, 219] on link "More Information" at bounding box center [356, 223] width 72 height 10
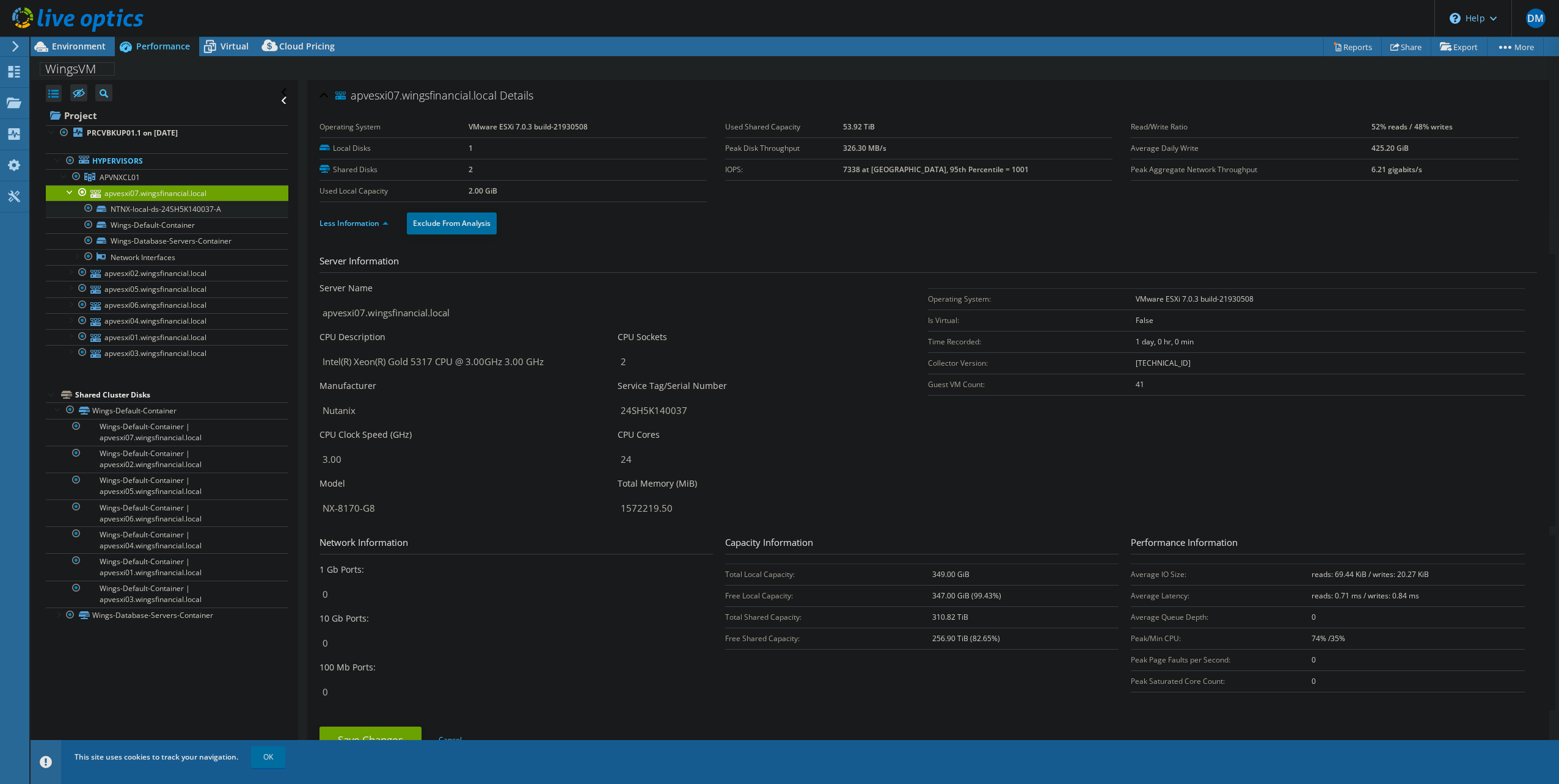
click at [90, 209] on div at bounding box center [88, 208] width 12 height 14
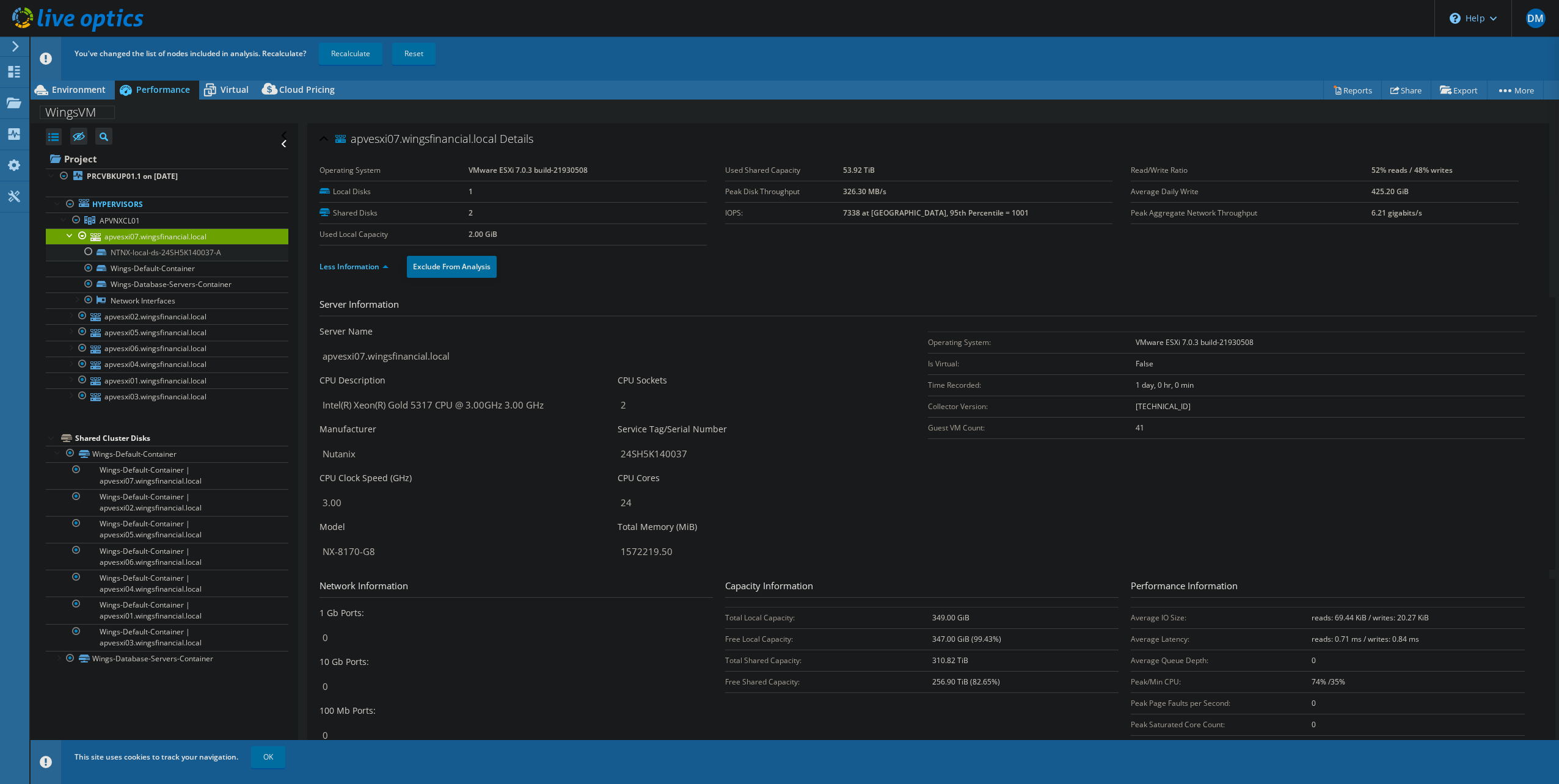
click at [89, 251] on div at bounding box center [88, 252] width 12 height 14
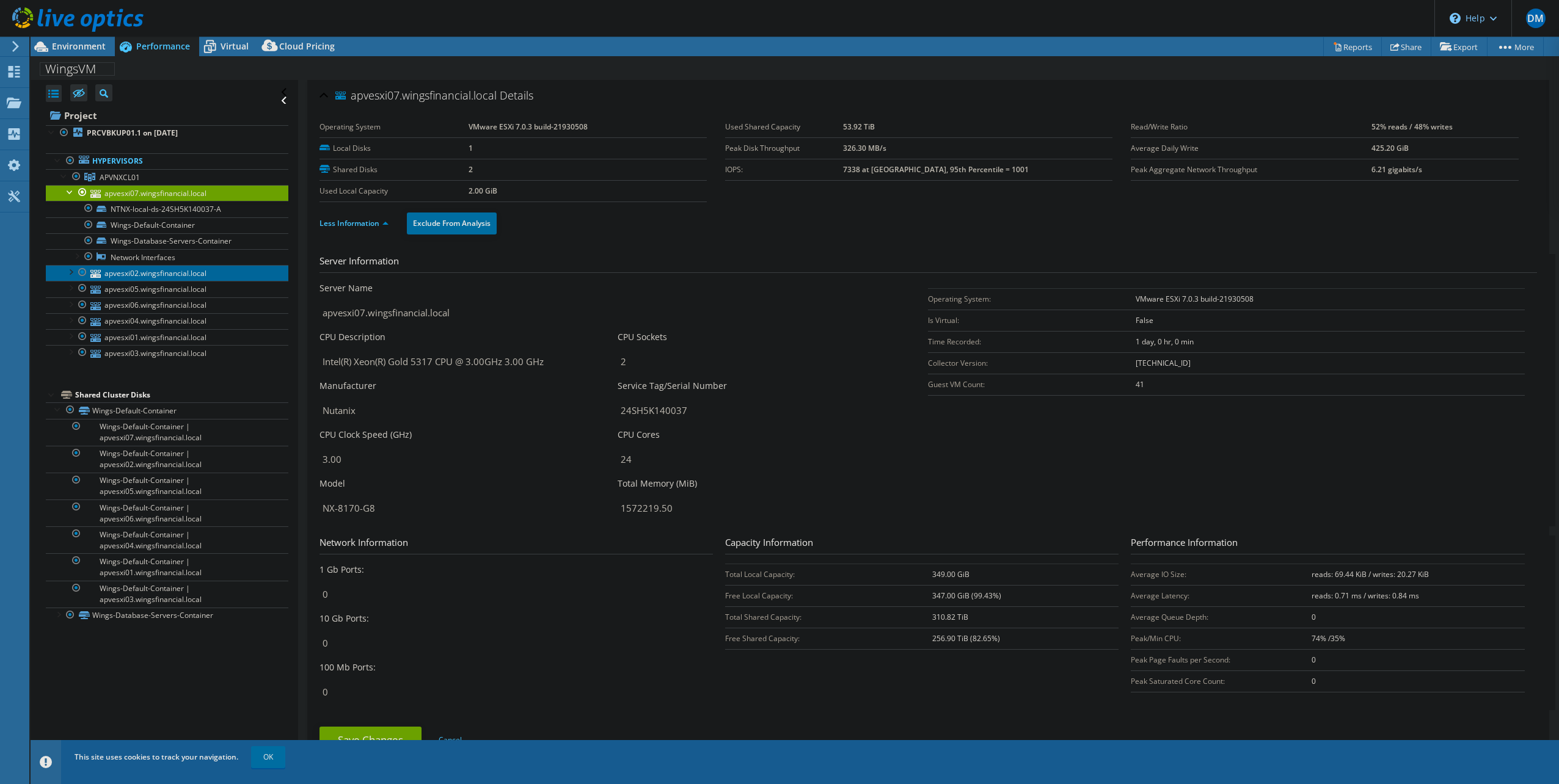
click at [121, 274] on link "apvesxi02.wingsfinancial.local" at bounding box center [167, 273] width 242 height 16
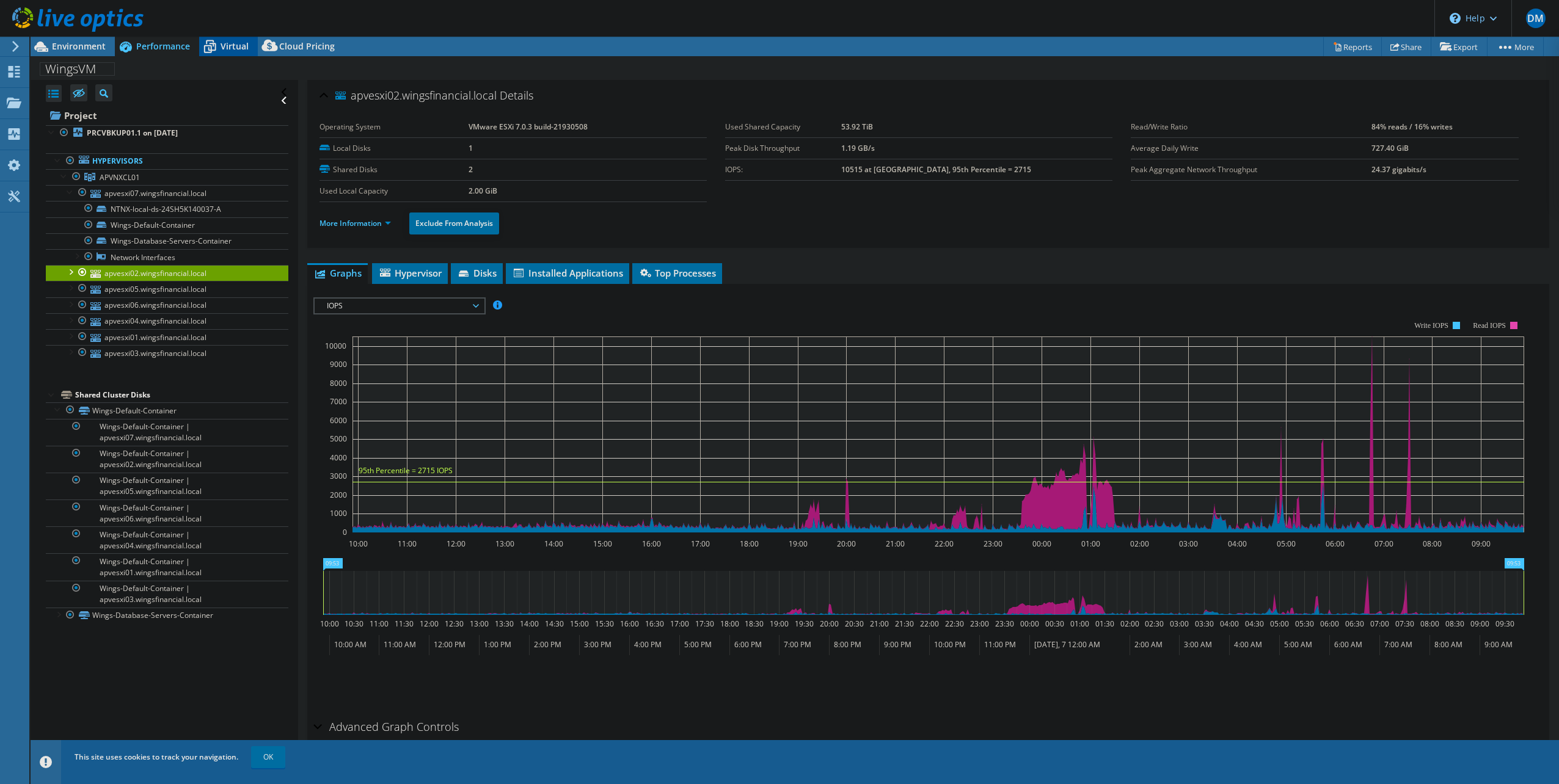
click at [230, 47] on span "Virtual" at bounding box center [234, 46] width 28 height 11
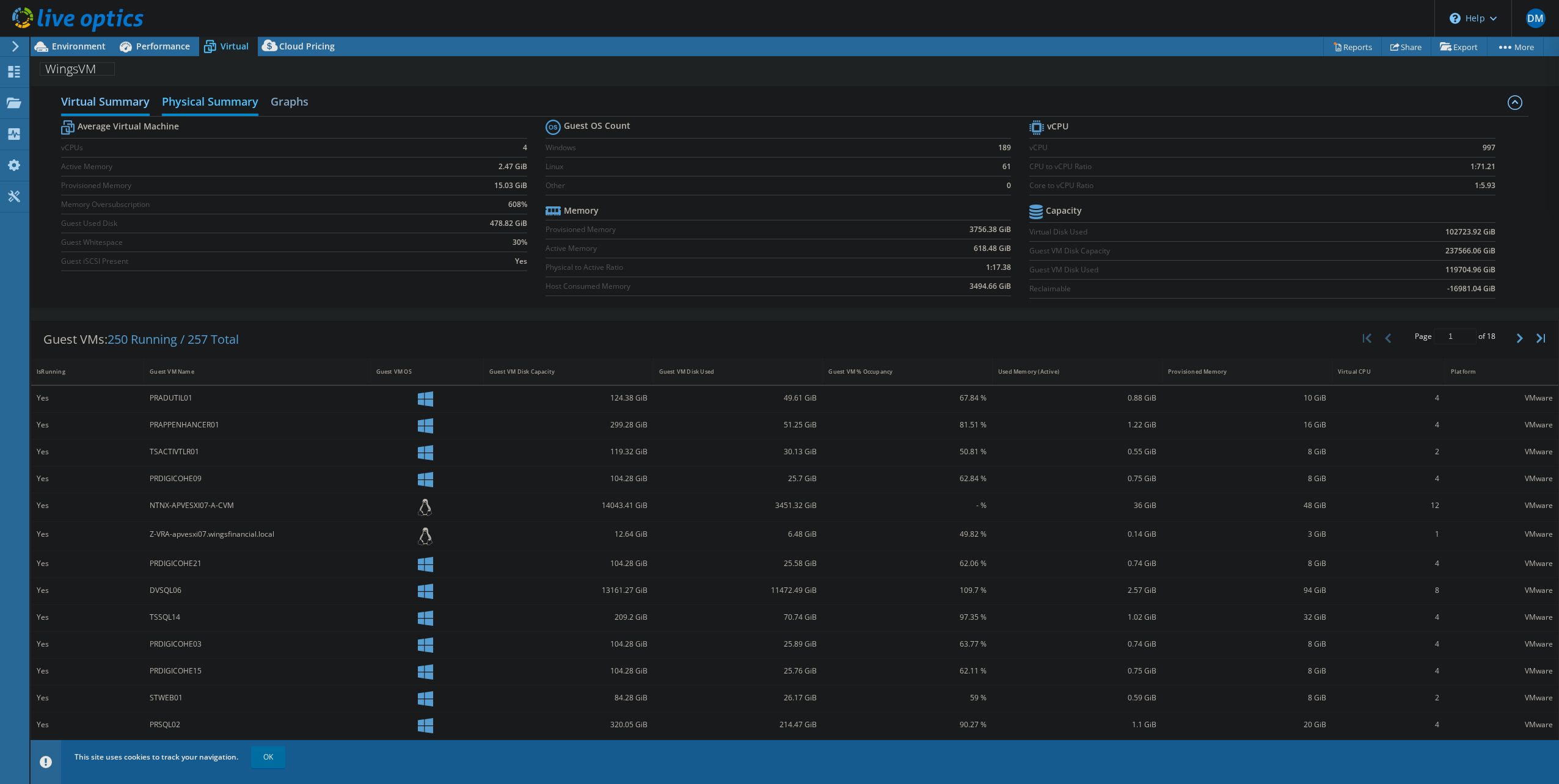
click at [199, 97] on h2 "Physical Summary" at bounding box center [210, 102] width 97 height 27
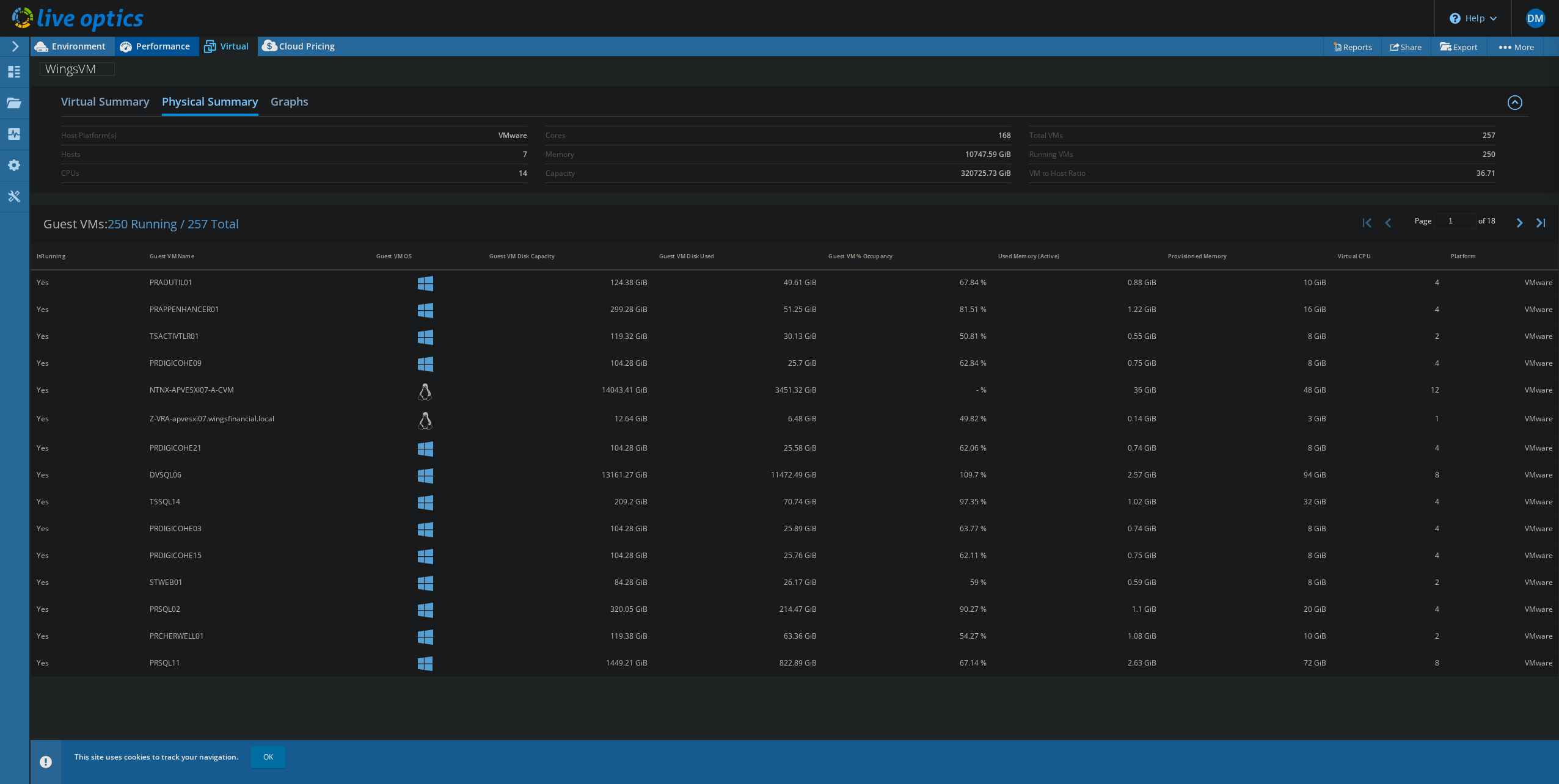
click at [153, 49] on span "Performance" at bounding box center [163, 46] width 54 height 11
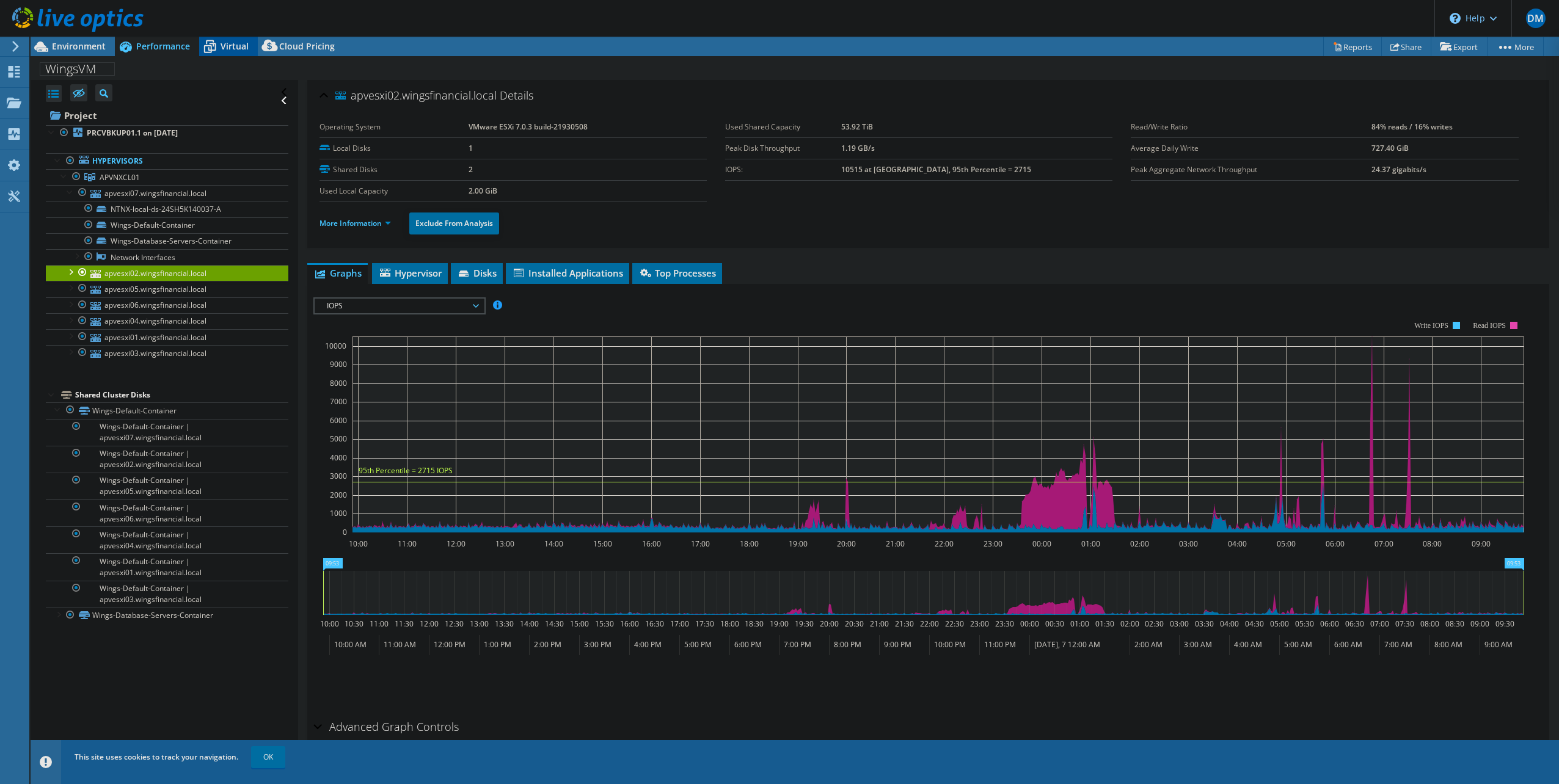
click at [234, 42] on span "Virtual" at bounding box center [234, 46] width 28 height 11
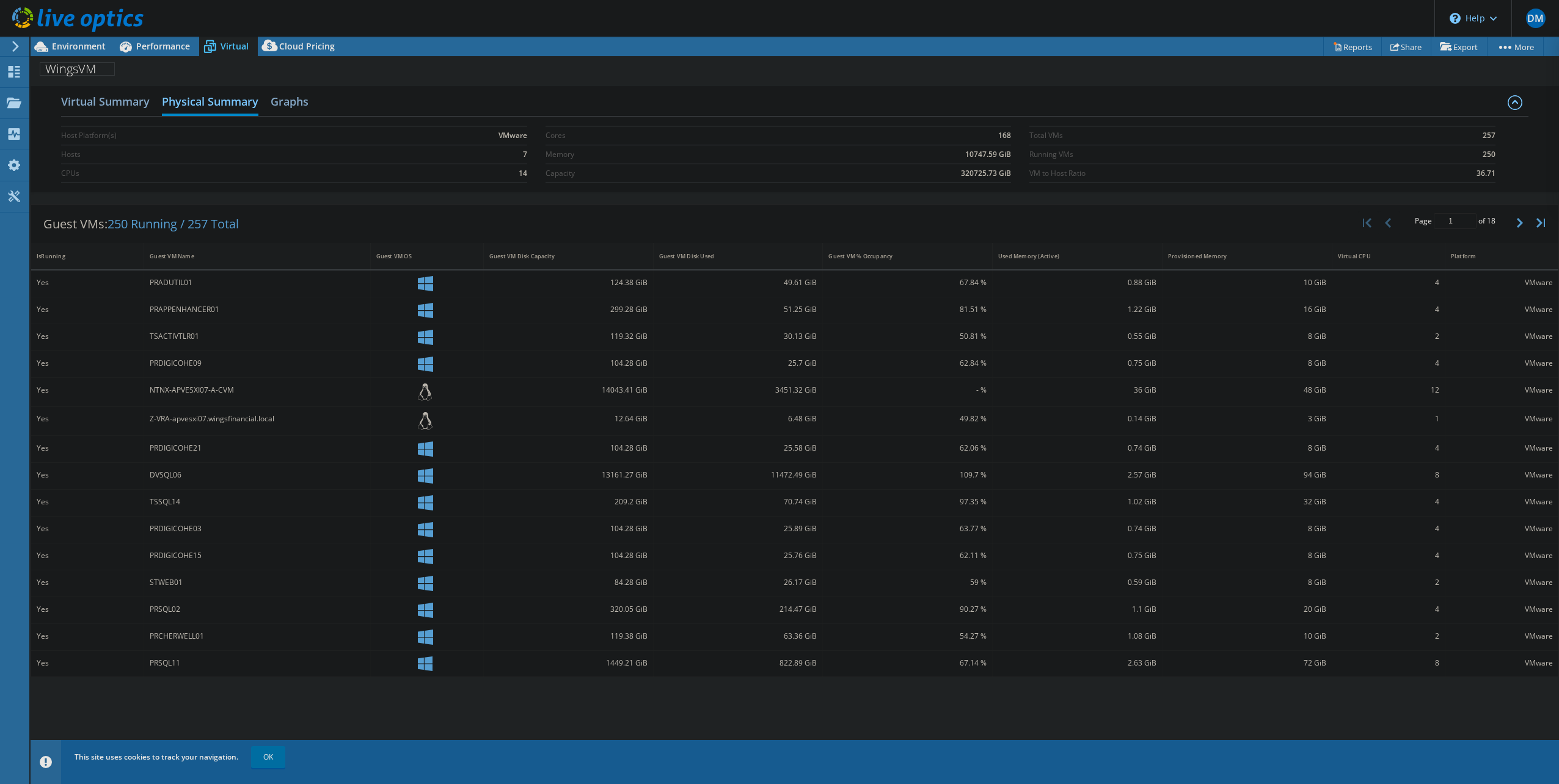
click at [189, 308] on div "PRAPPENHANCER01" at bounding box center [257, 310] width 214 height 14
click at [47, 286] on div "Yes" at bounding box center [87, 282] width 101 height 14
click at [124, 101] on h2 "Virtual Summary" at bounding box center [105, 102] width 89 height 27
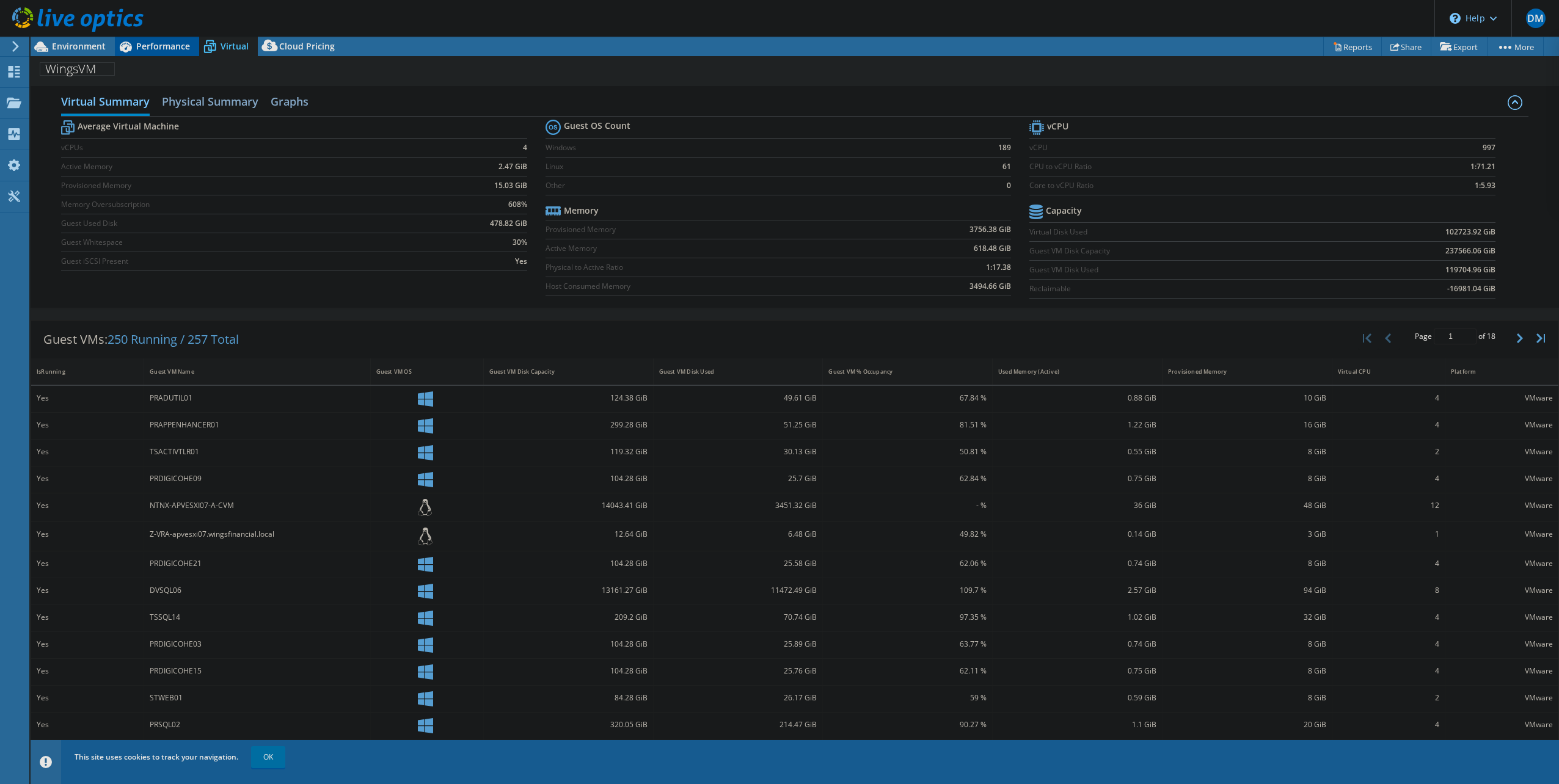
click at [153, 44] on span "Performance" at bounding box center [163, 46] width 54 height 11
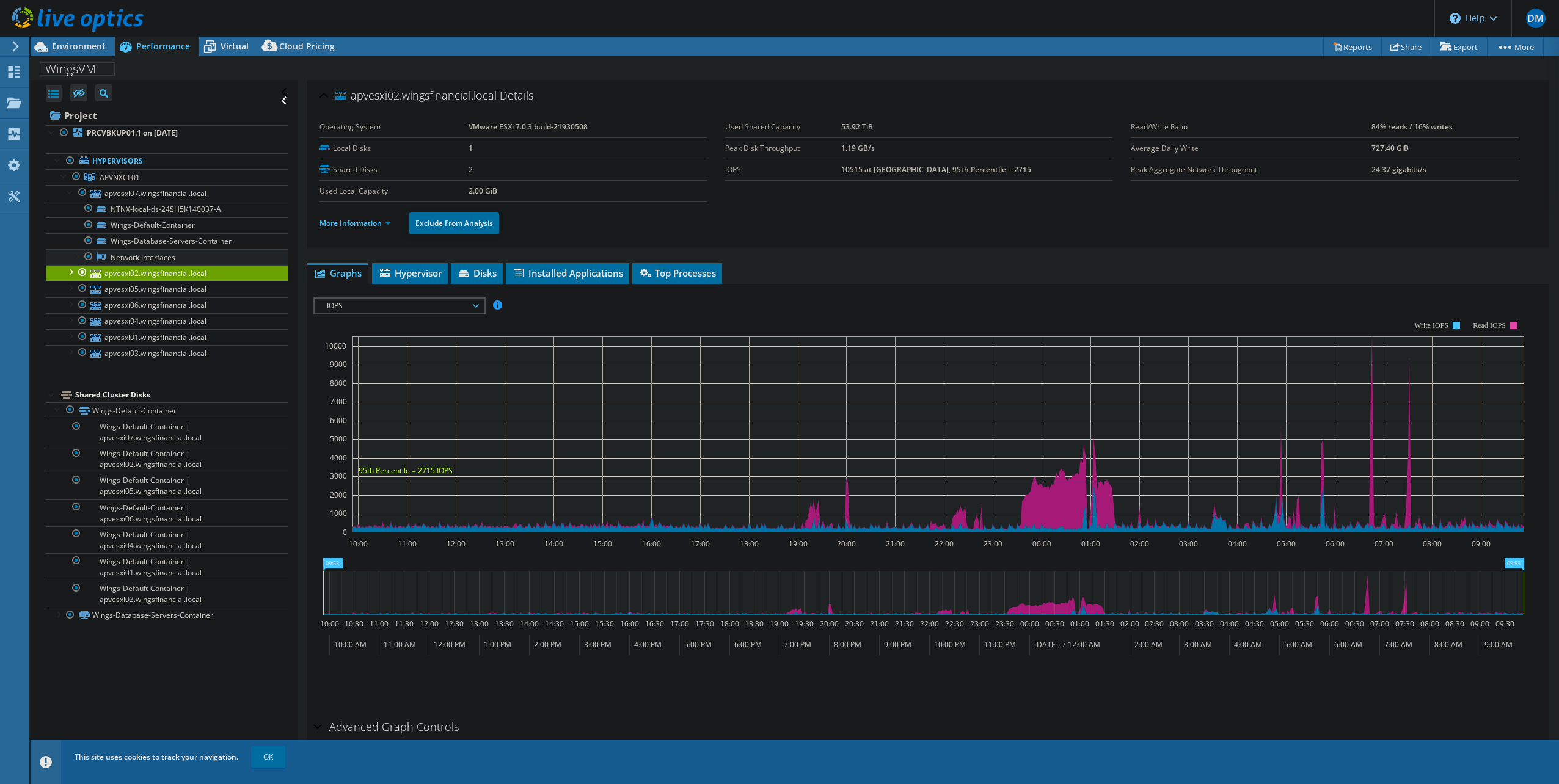
click at [136, 256] on link "Network Interfaces" at bounding box center [167, 257] width 242 height 16
click at [135, 239] on link "Wings-Database-Servers-Container" at bounding box center [167, 242] width 242 height 16
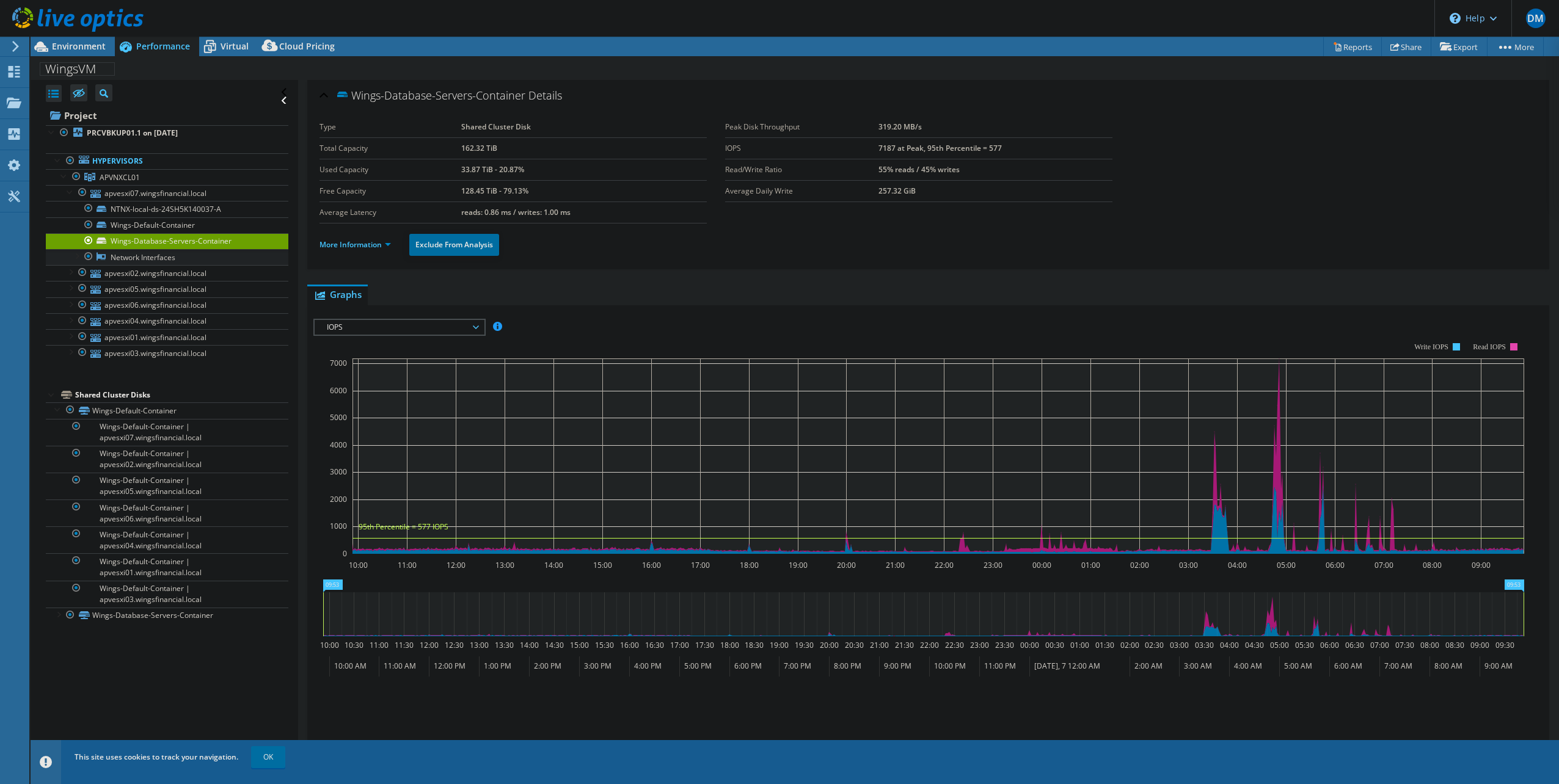
click at [138, 253] on link "Network Interfaces" at bounding box center [167, 257] width 242 height 16
click at [118, 194] on link "apvesxi07.wingsfinancial.local" at bounding box center [167, 193] width 242 height 16
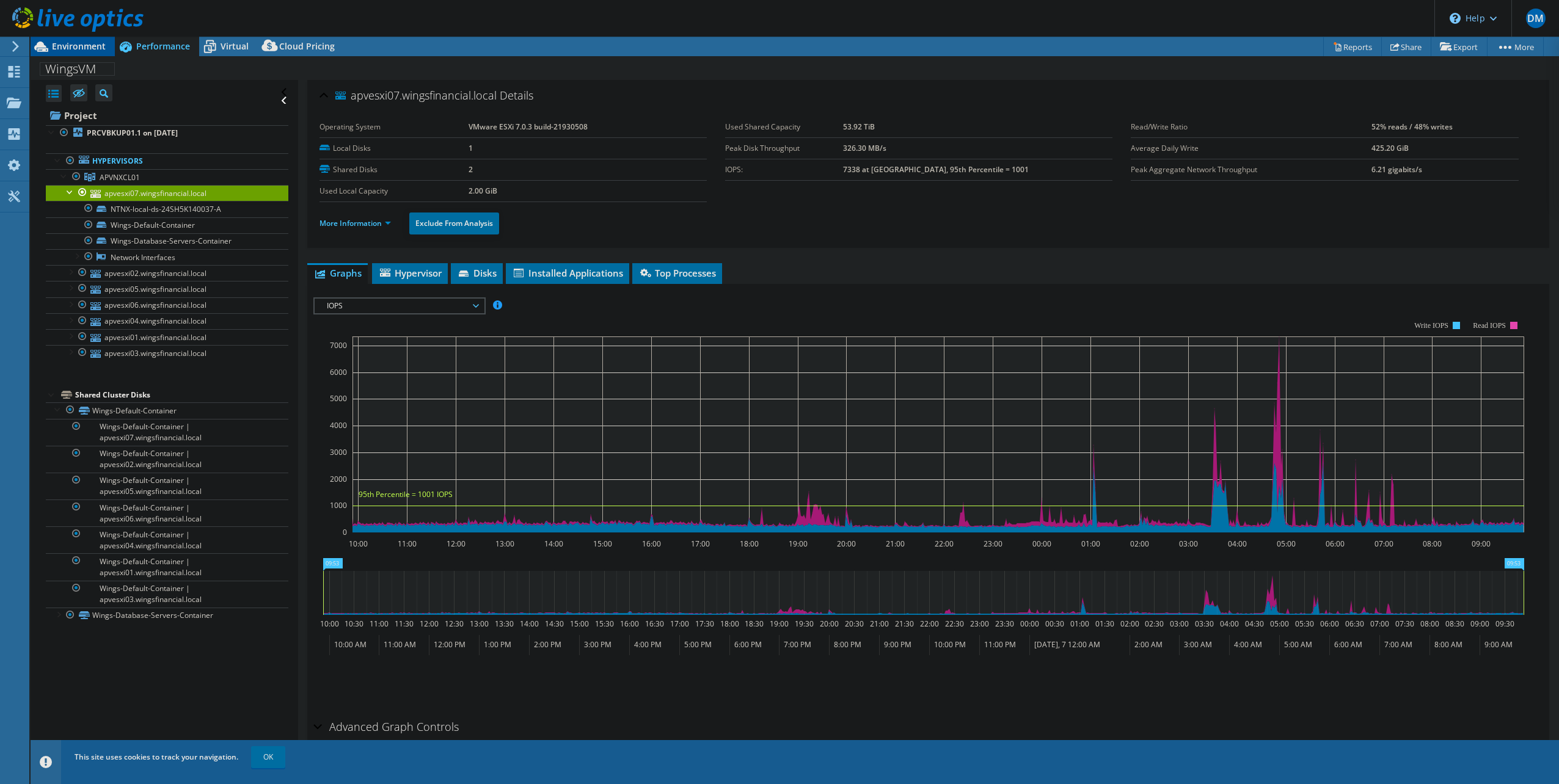
click at [89, 46] on span "Environment" at bounding box center [78, 46] width 54 height 11
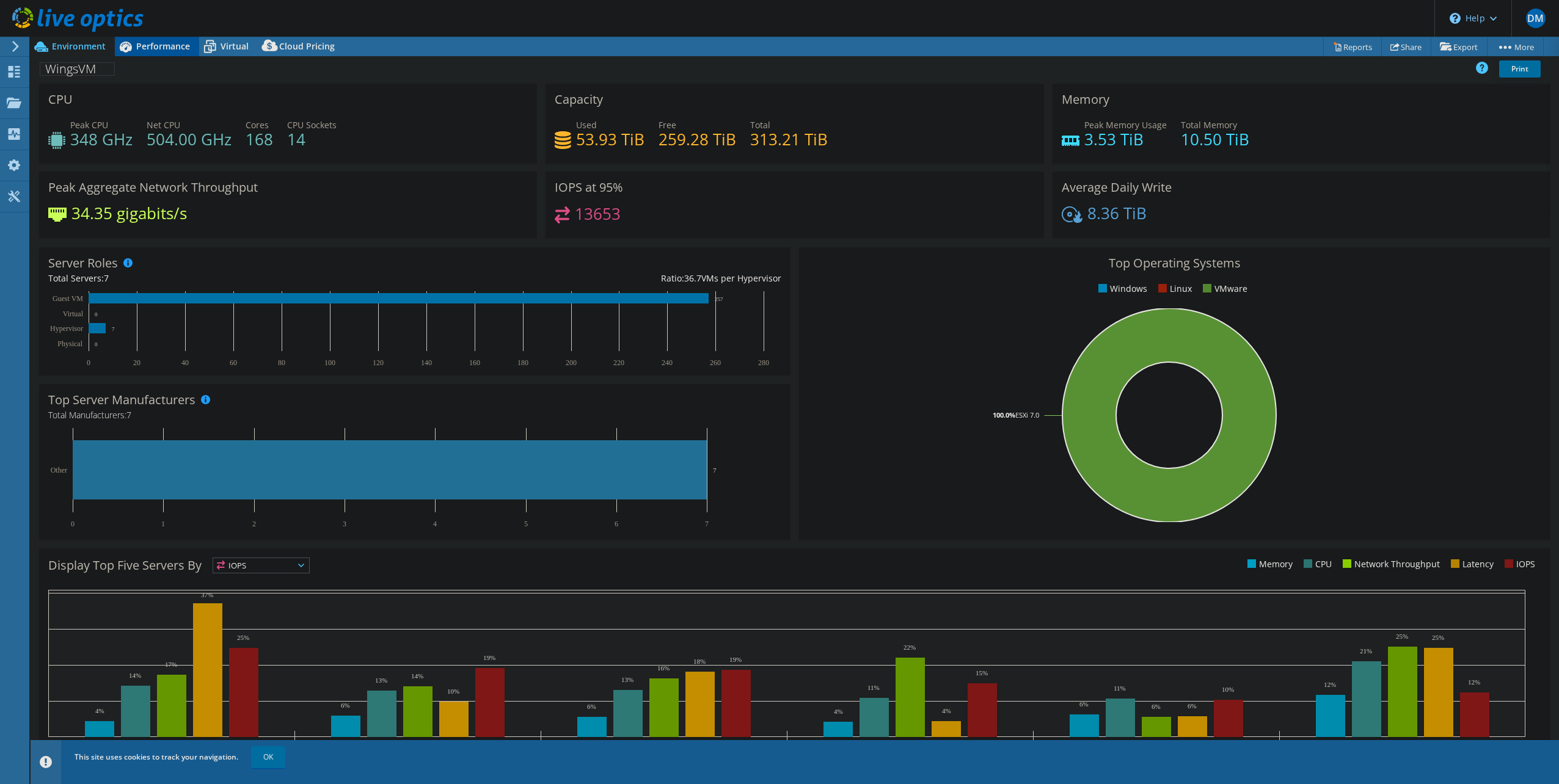
click at [163, 47] on span "Performance" at bounding box center [163, 46] width 54 height 11
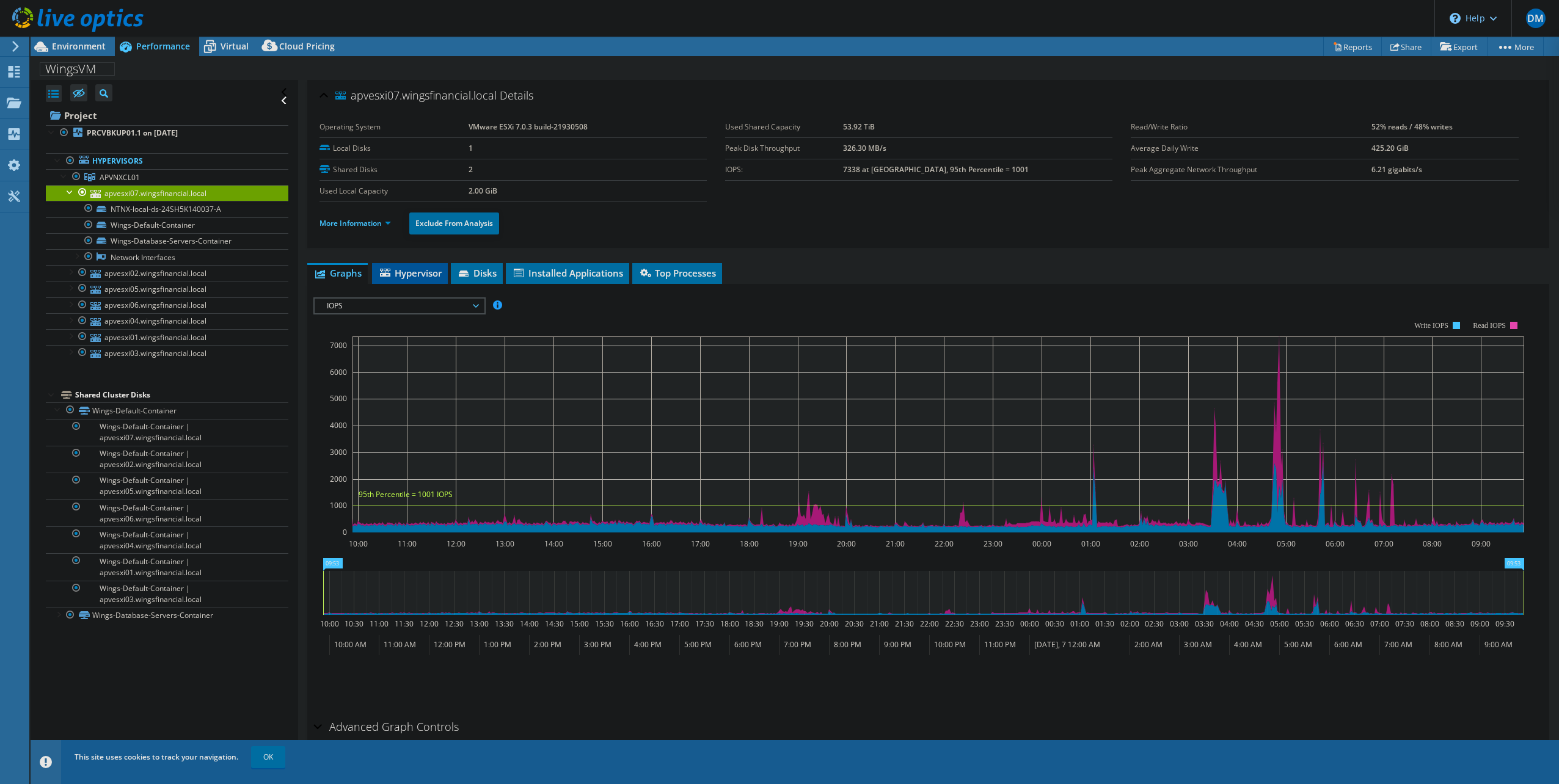
click at [416, 269] on span "Hypervisor" at bounding box center [410, 272] width 64 height 12
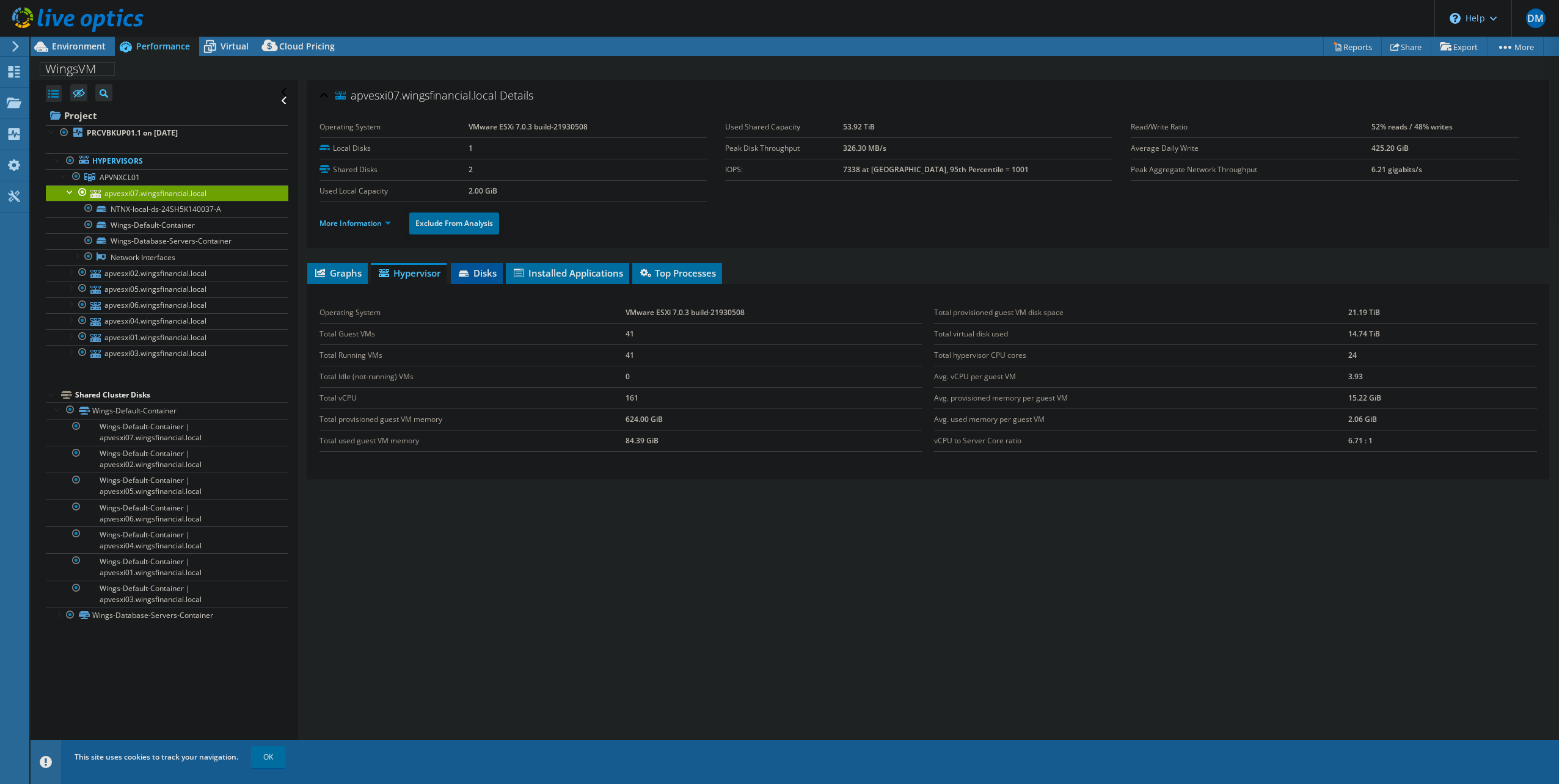
click at [478, 267] on span "Disks" at bounding box center [477, 272] width 39 height 12
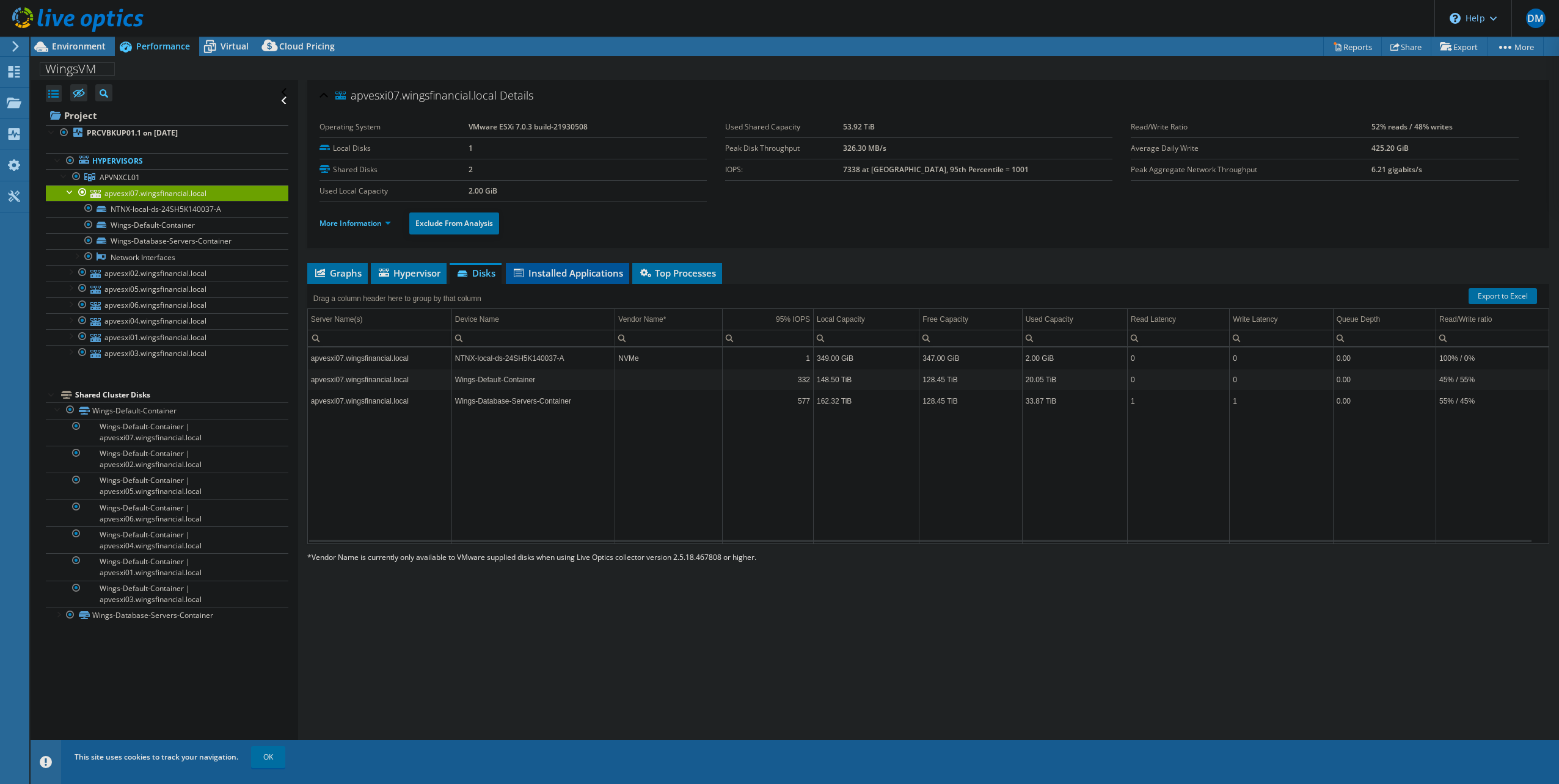
click at [557, 272] on span "Installed Applications" at bounding box center [567, 272] width 111 height 12
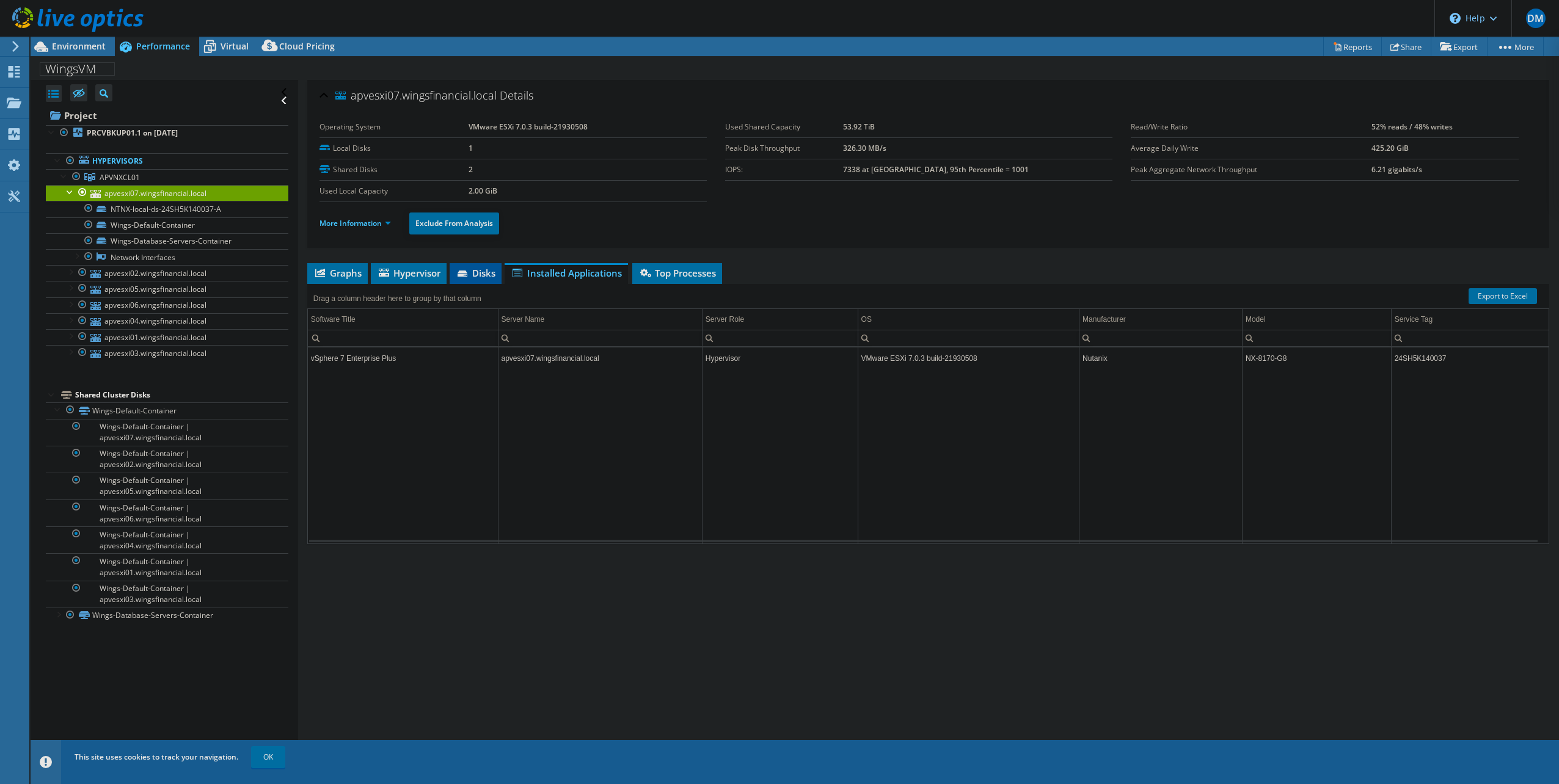
click at [488, 274] on span "Disks" at bounding box center [475, 272] width 39 height 12
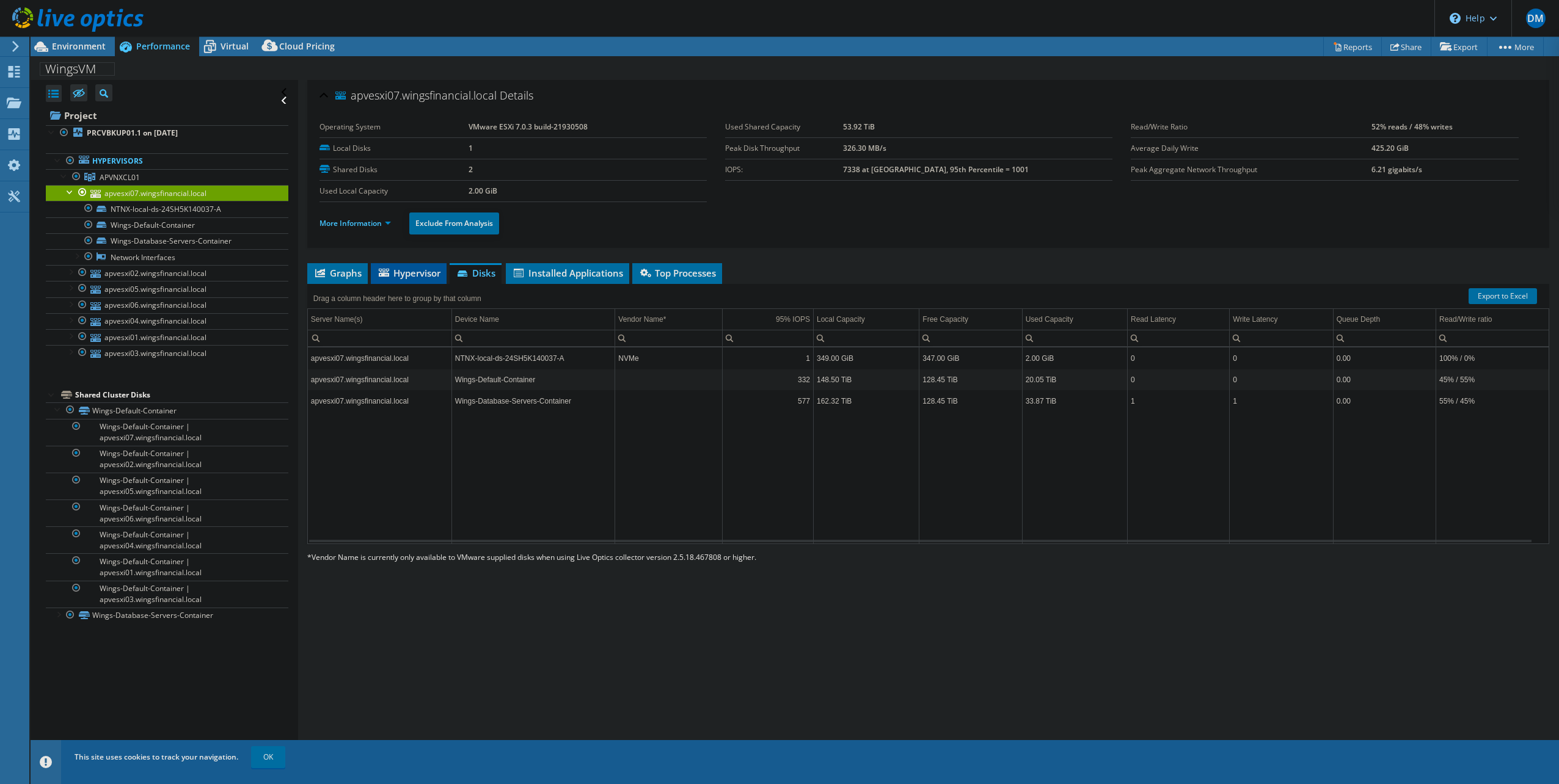
click at [401, 271] on span "Hypervisor" at bounding box center [409, 272] width 64 height 12
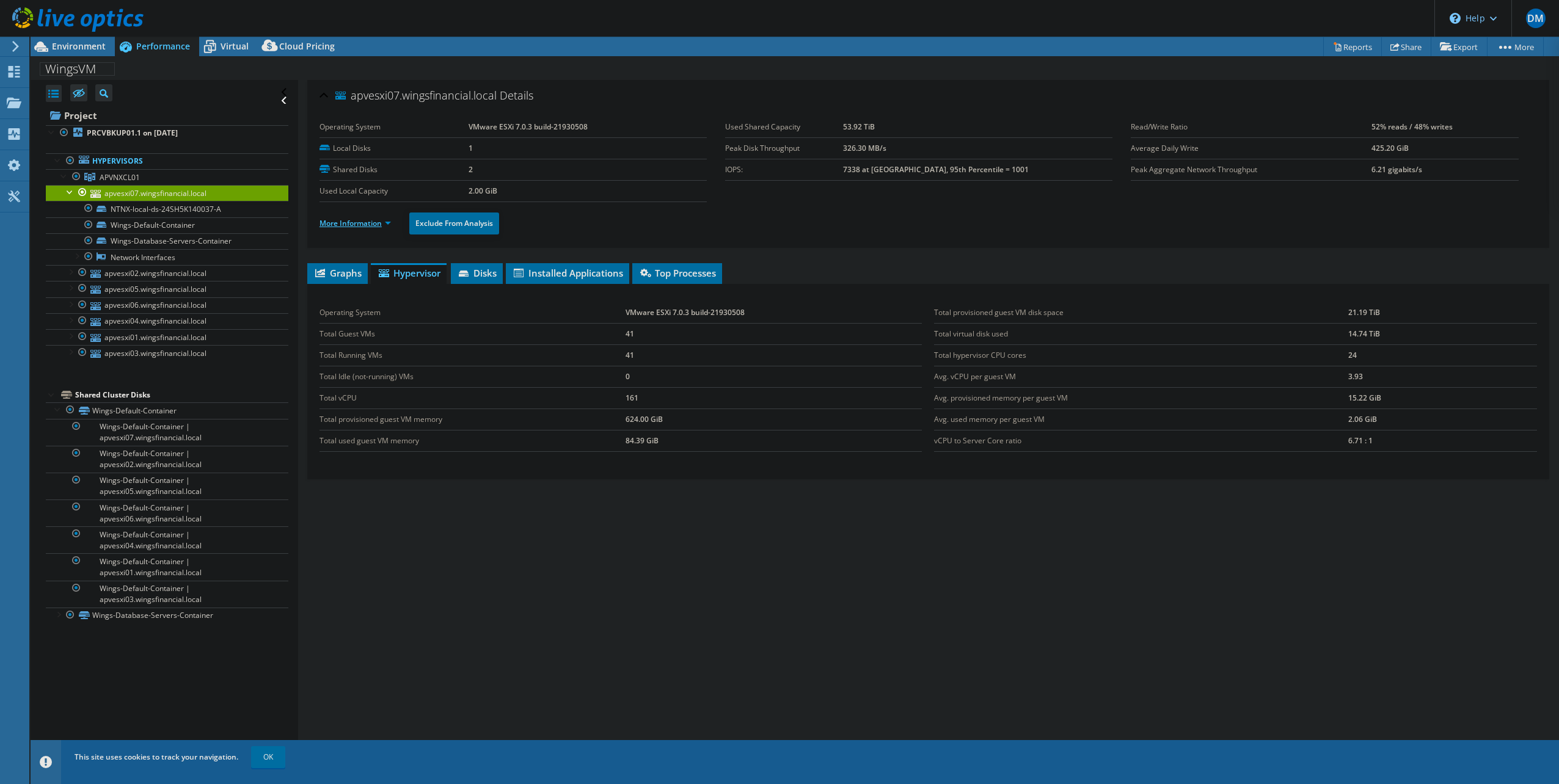
click at [349, 221] on link "More Information" at bounding box center [356, 223] width 72 height 10
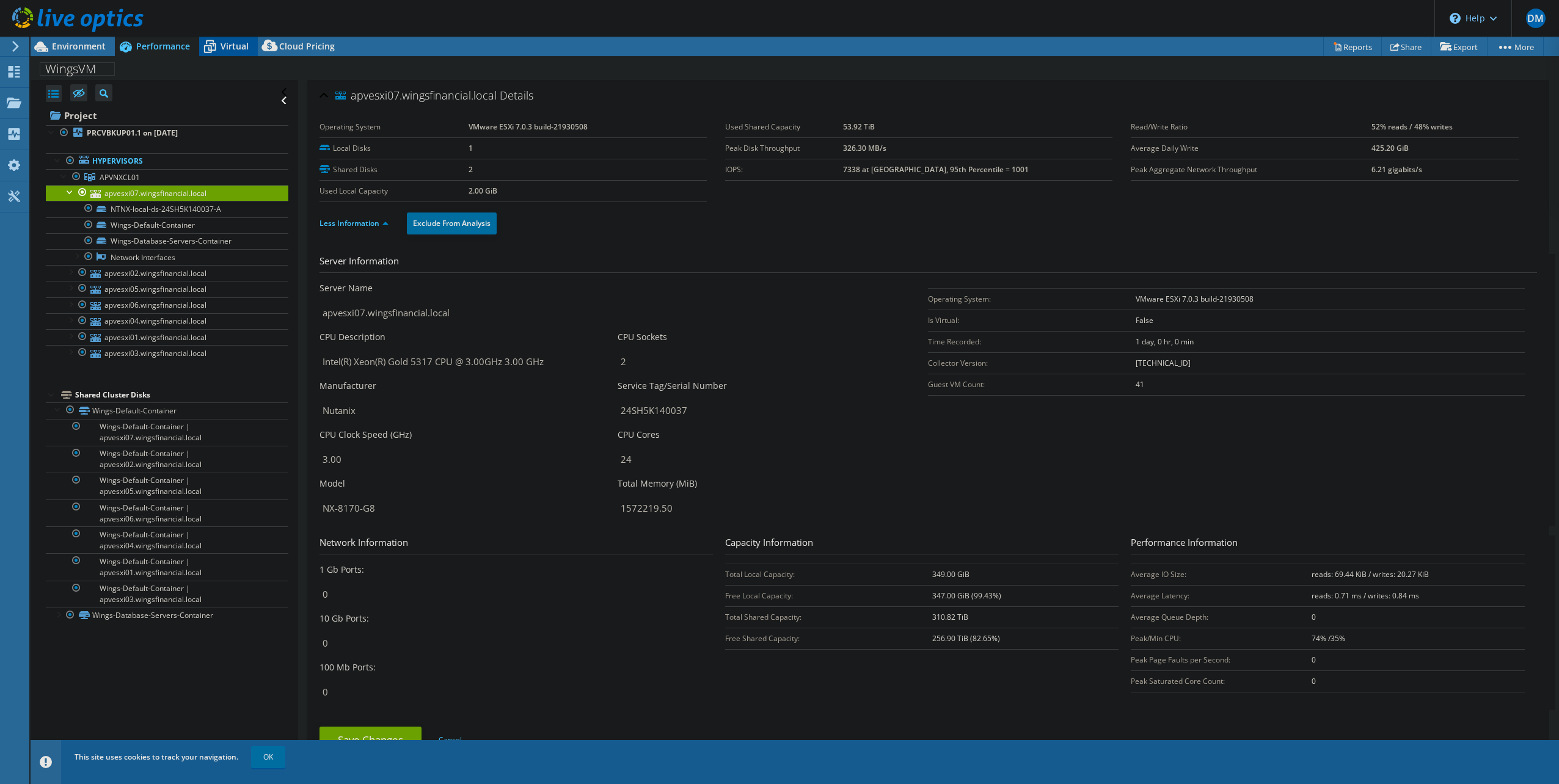
click at [227, 49] on span "Virtual" at bounding box center [234, 46] width 28 height 11
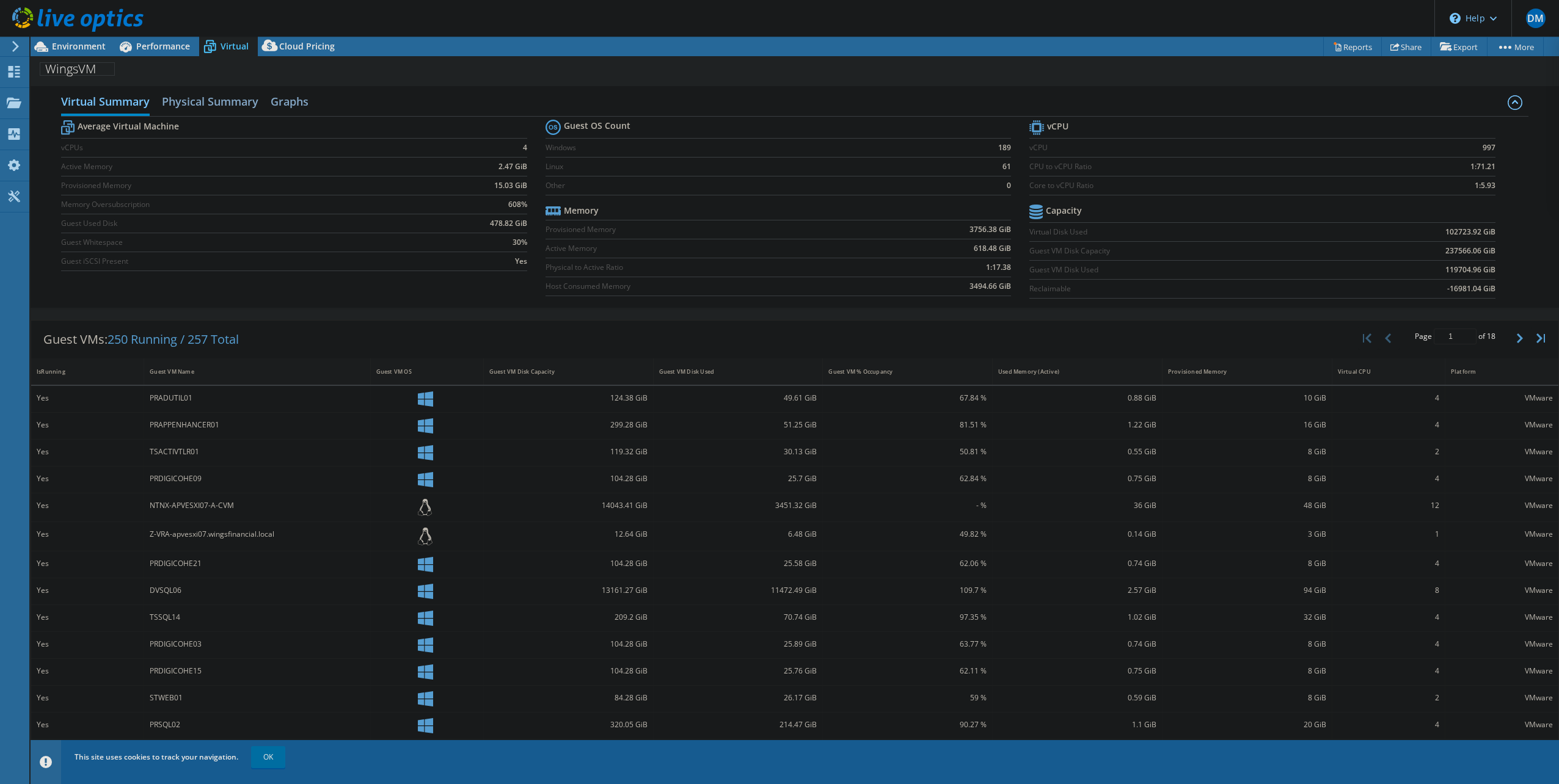
click at [459, 295] on div "Average Virtual Machine vCPUs 4 Active Memory 2.47 GiB Provisioned Memory 15.03…" at bounding box center [794, 211] width 1467 height 188
click at [238, 105] on h2 "Physical Summary" at bounding box center [210, 102] width 97 height 27
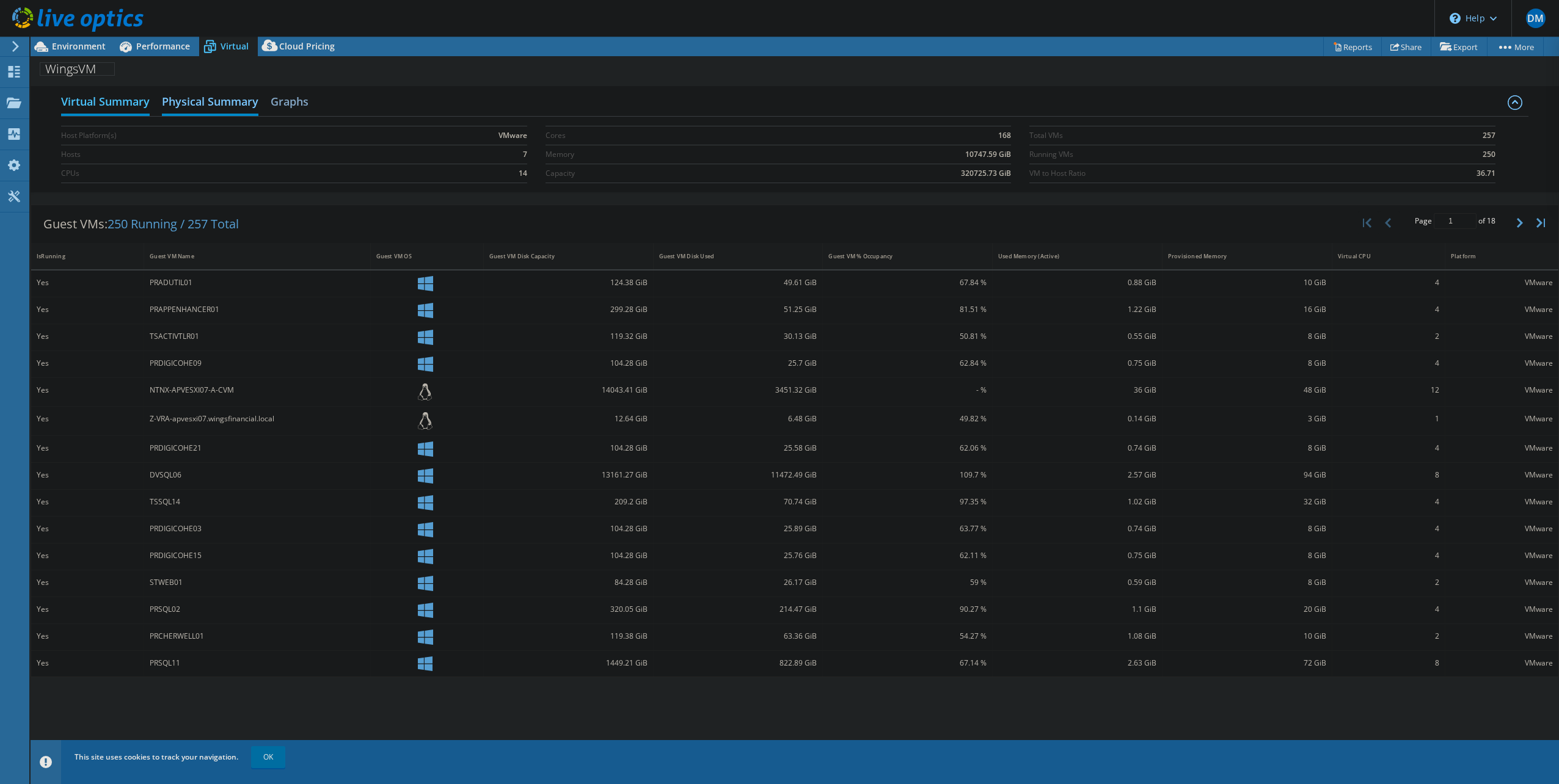
click at [127, 101] on h2 "Virtual Summary" at bounding box center [105, 102] width 89 height 27
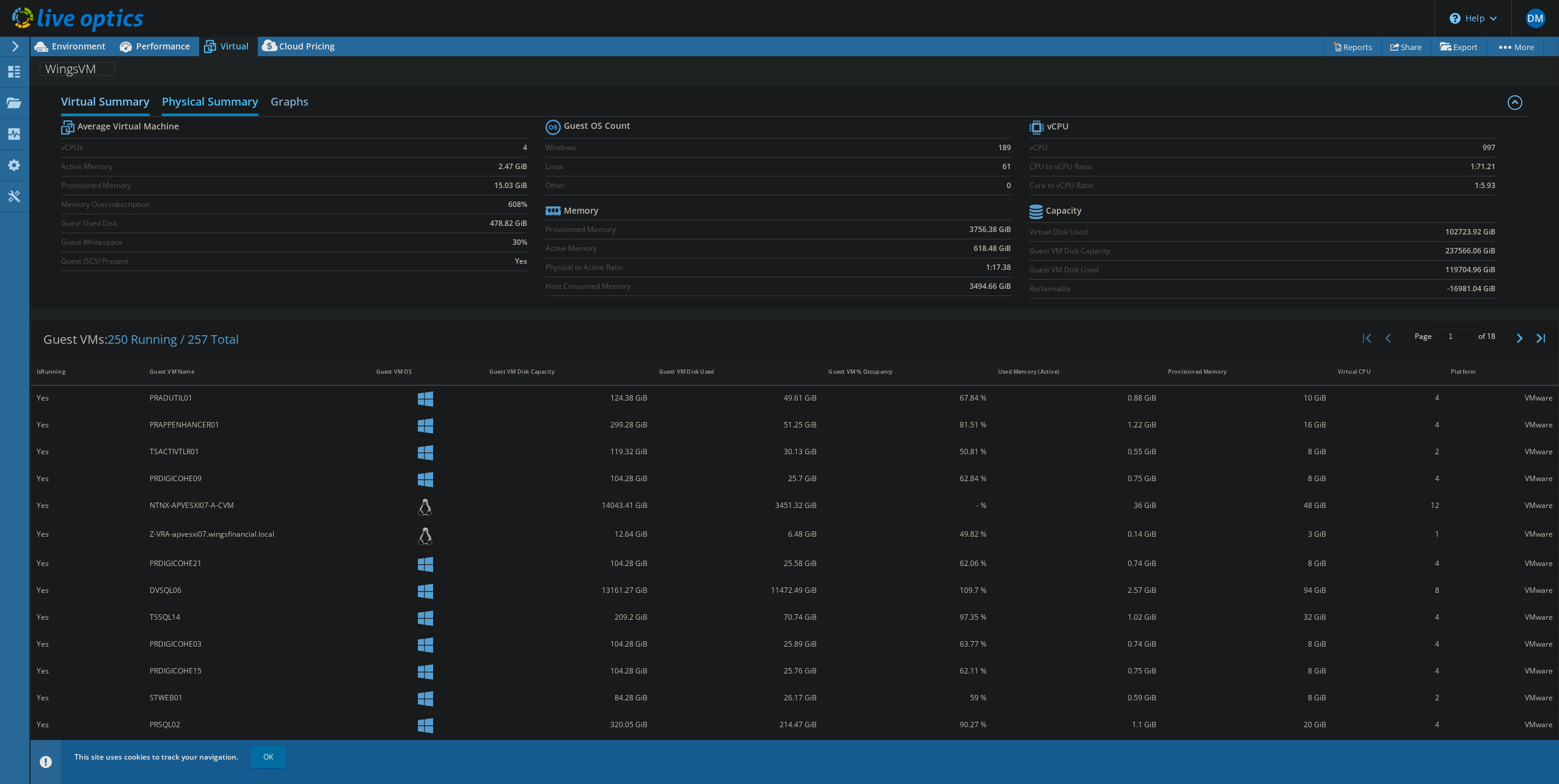
click at [198, 105] on h2 "Physical Summary" at bounding box center [210, 102] width 97 height 27
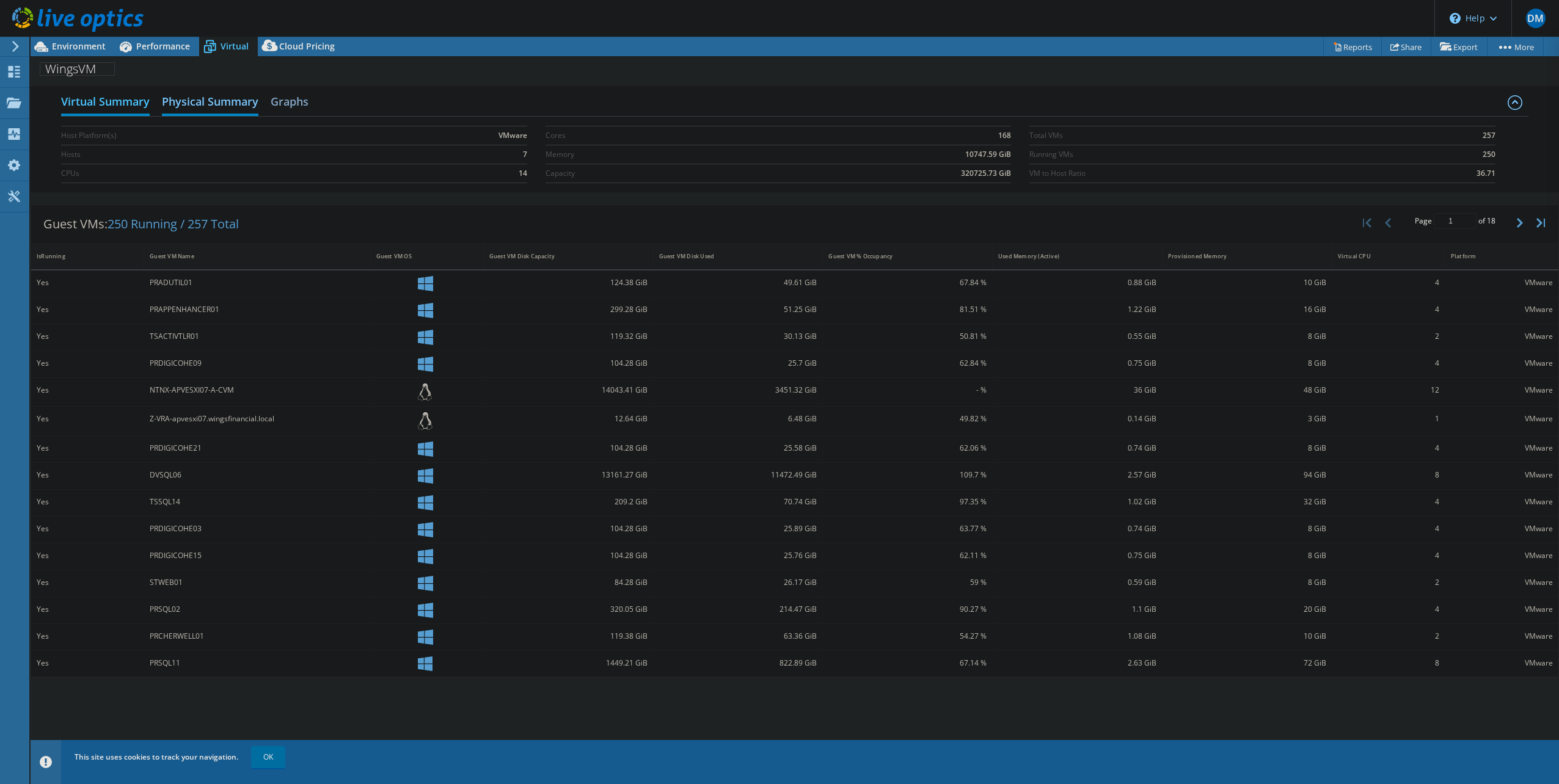
click at [138, 105] on h2 "Virtual Summary" at bounding box center [105, 102] width 89 height 27
